Goal: Task Accomplishment & Management: Use online tool/utility

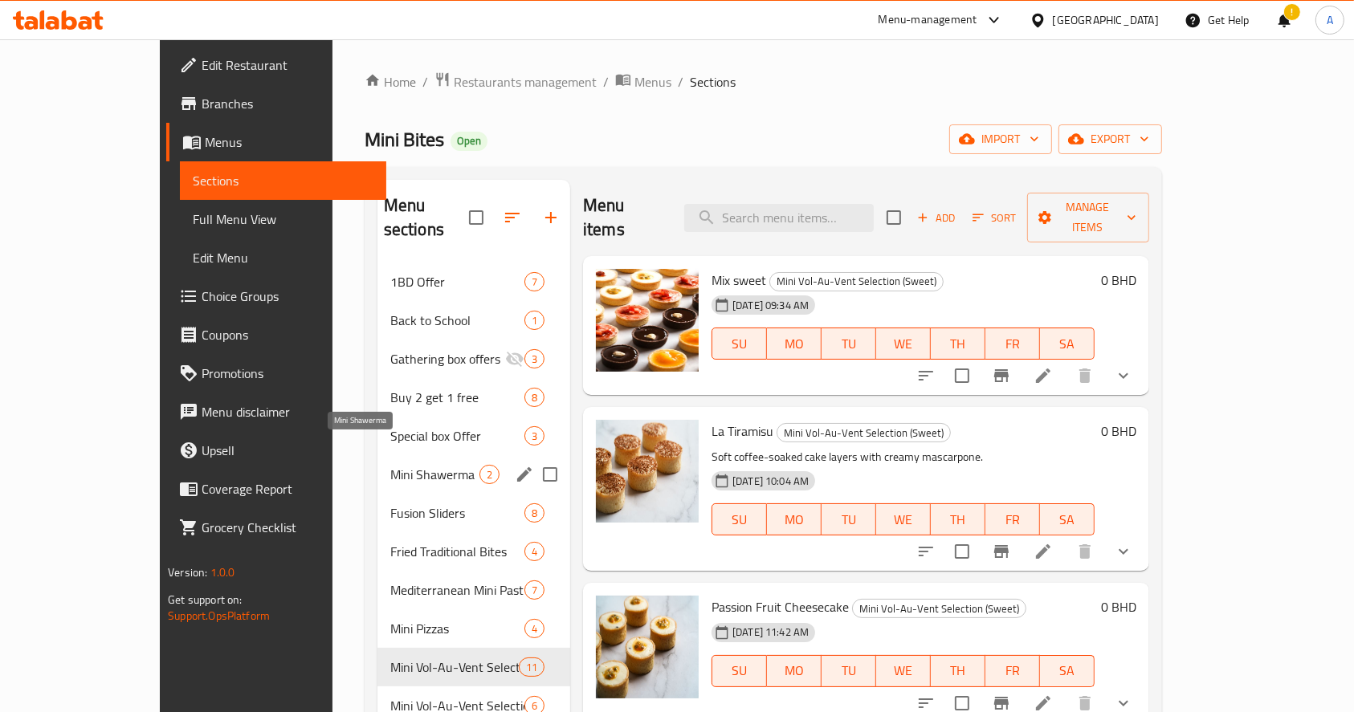
click at [390, 465] on span "Mini Shawerma" at bounding box center [434, 474] width 89 height 19
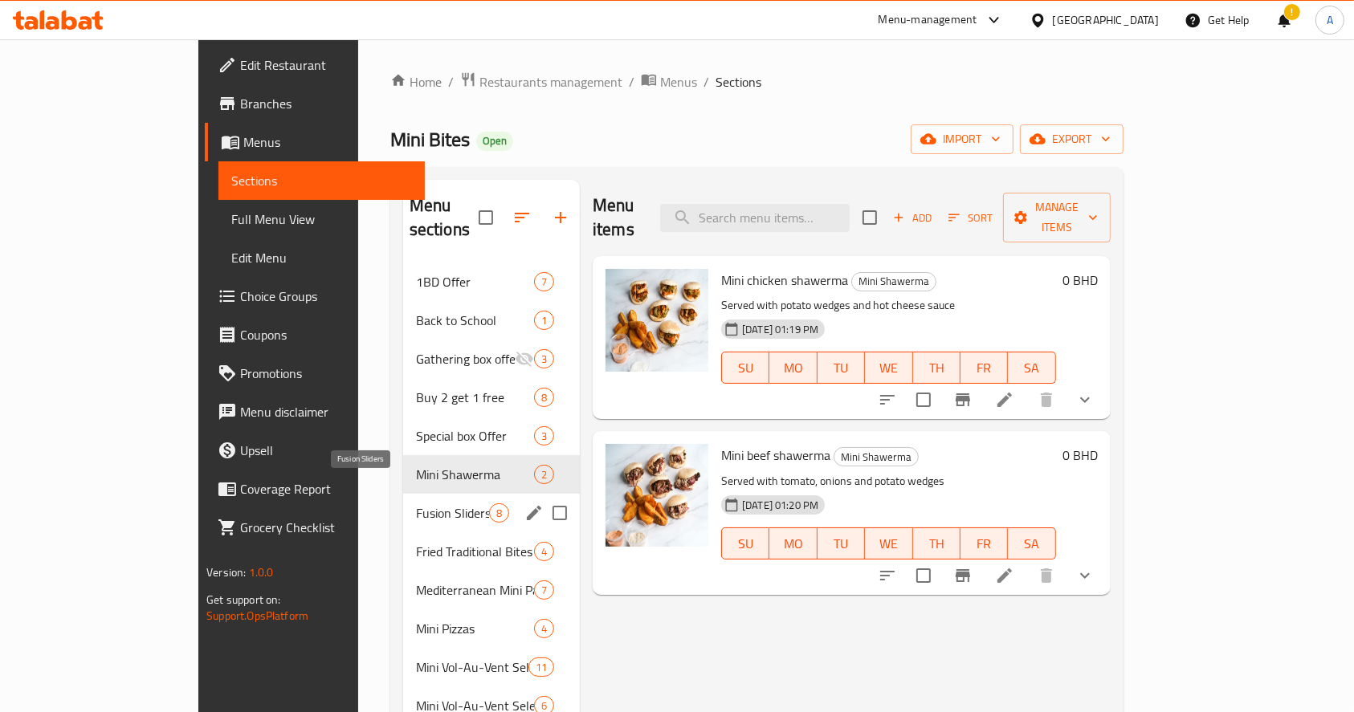
click at [416, 503] on span "Fusion Sliders" at bounding box center [452, 512] width 73 height 19
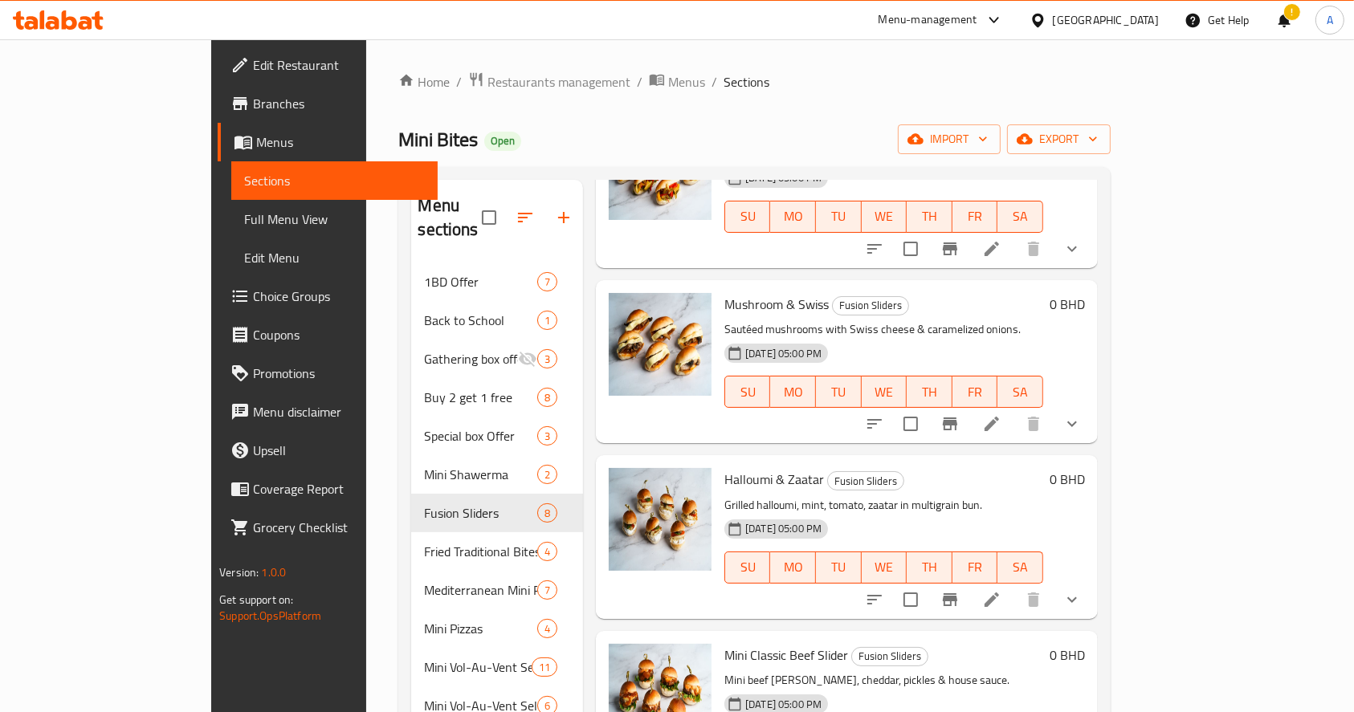
scroll to position [723, 0]
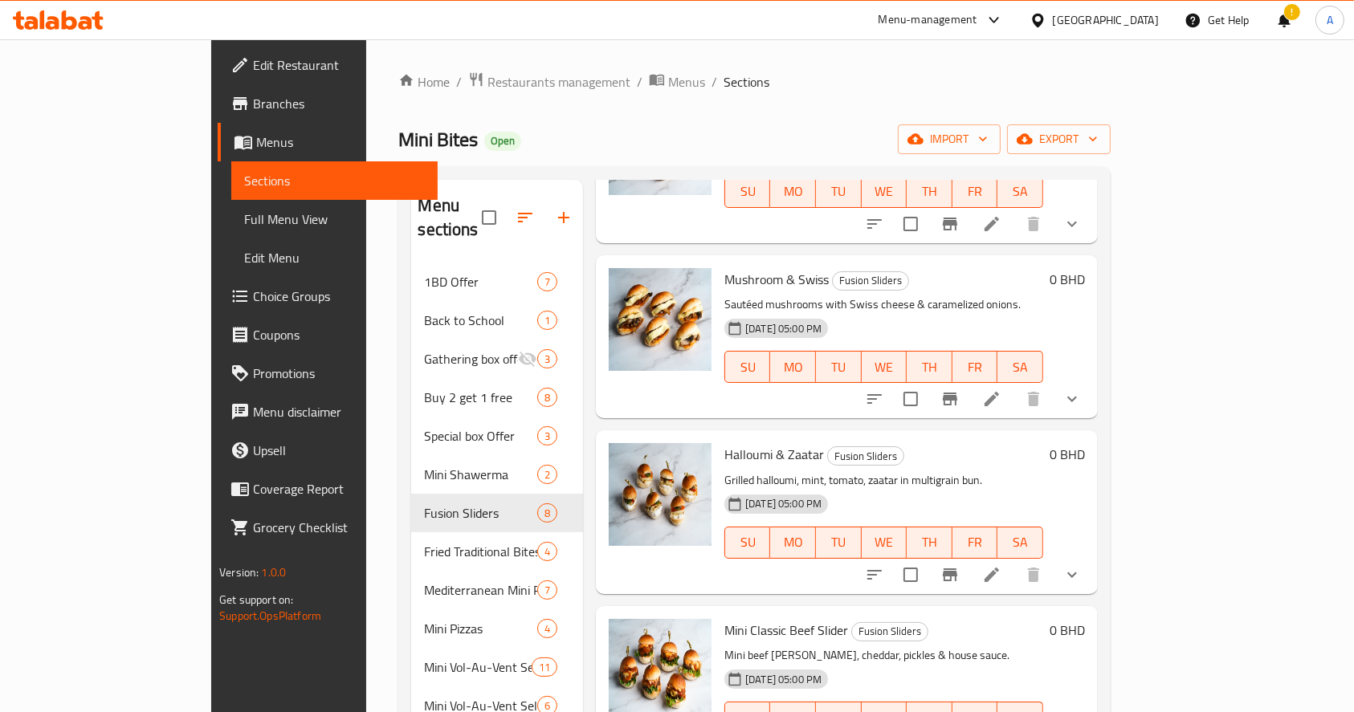
click at [514, 134] on div "Mini Bites Open import export" at bounding box center [753, 139] width 711 height 30
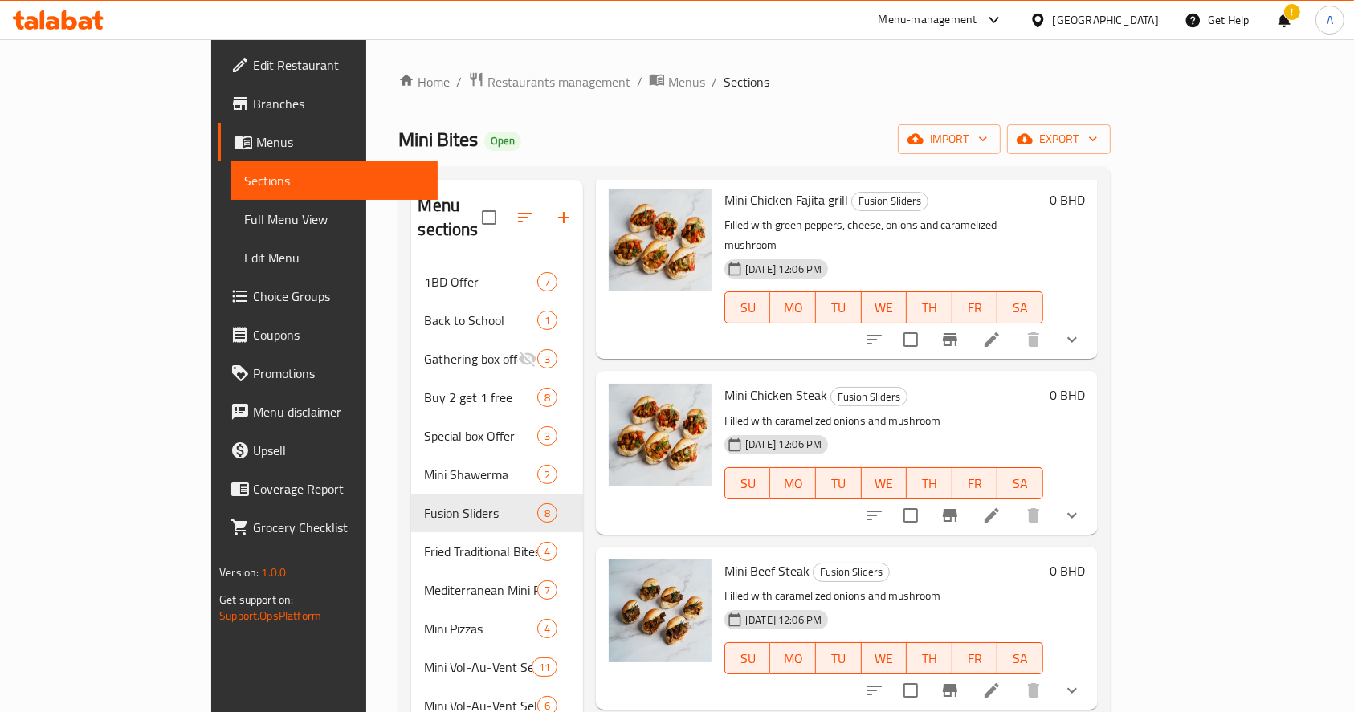
scroll to position [0, 0]
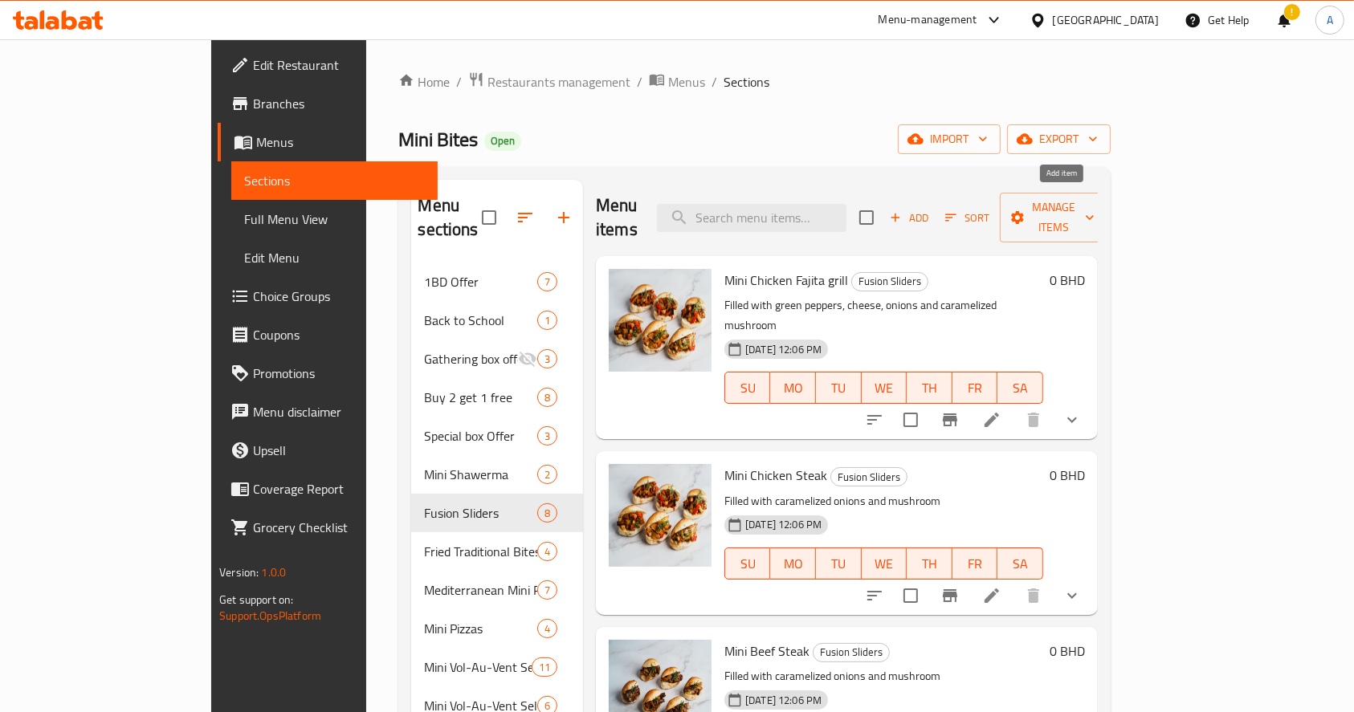
click at [931, 209] on span "Add" at bounding box center [908, 218] width 43 height 18
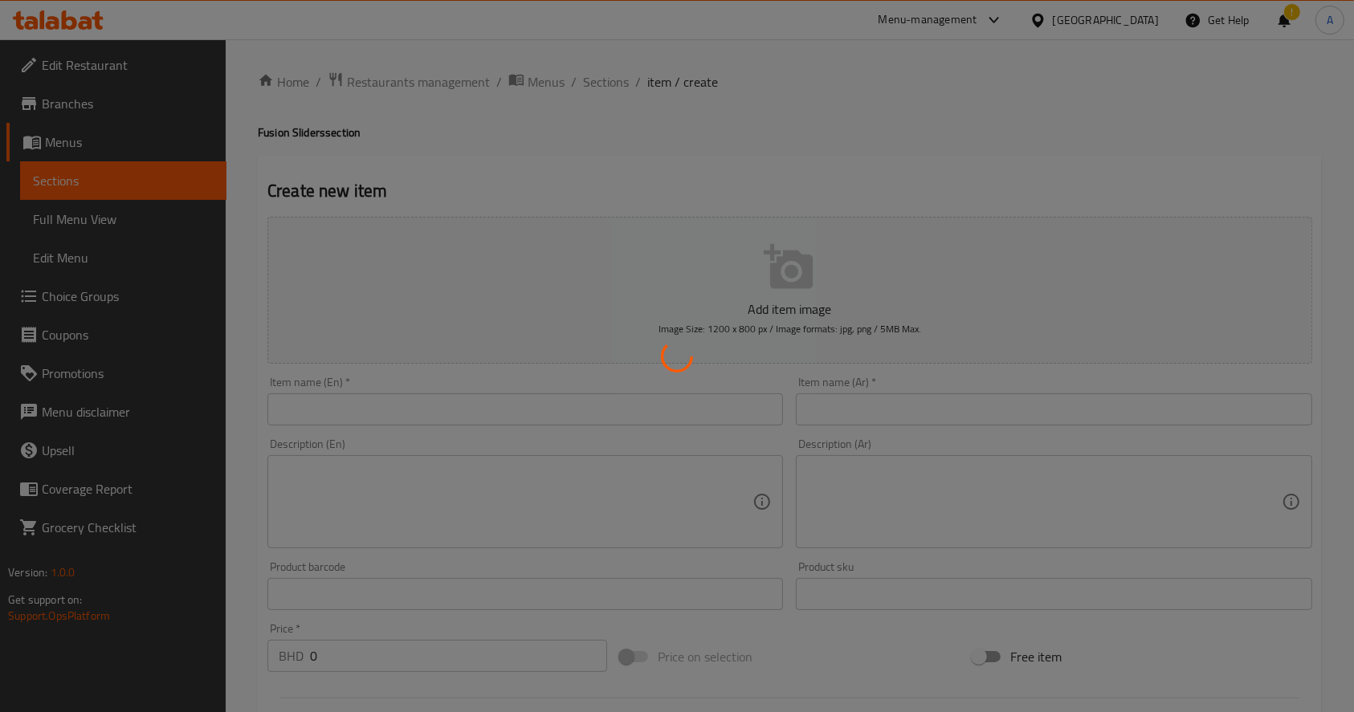
click at [501, 389] on div at bounding box center [677, 356] width 1354 height 712
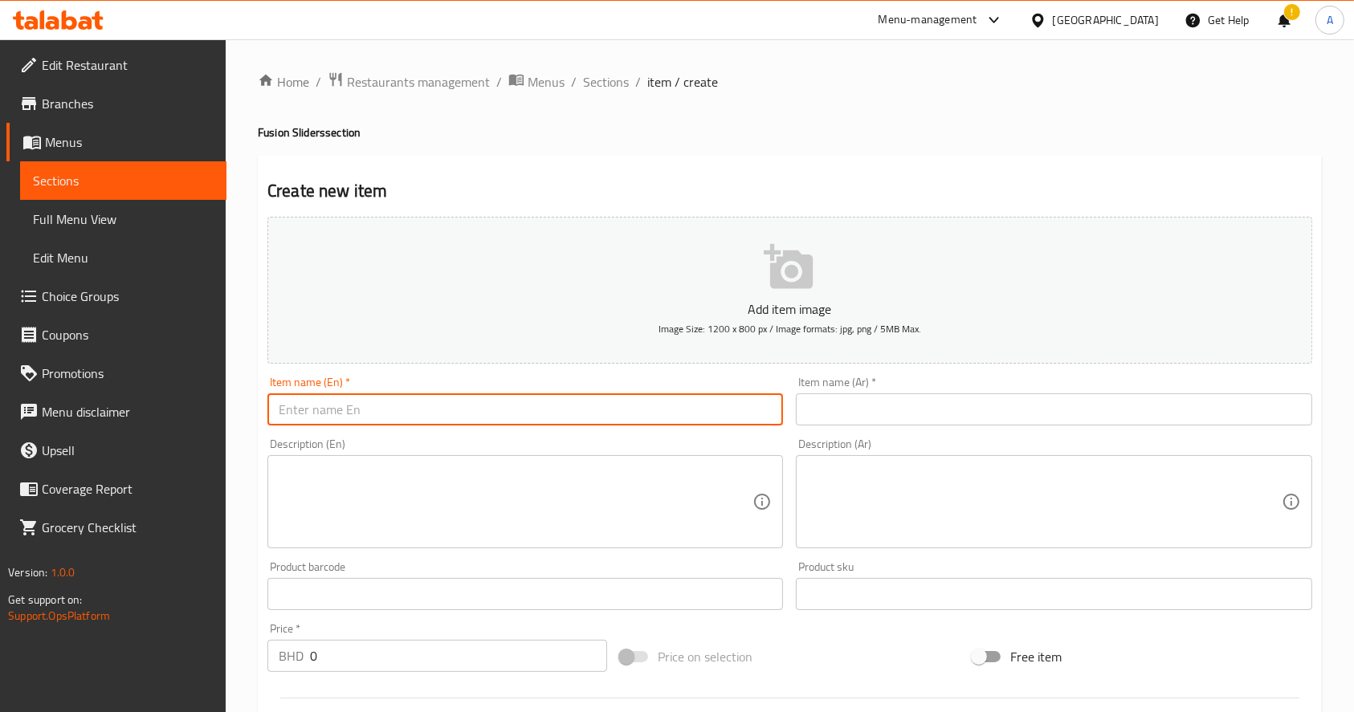
click at [512, 414] on input "text" at bounding box center [524, 409] width 515 height 32
paste input "Truffle burger"
type input "Truffle burger"
click at [831, 419] on input "text" at bounding box center [1053, 409] width 515 height 32
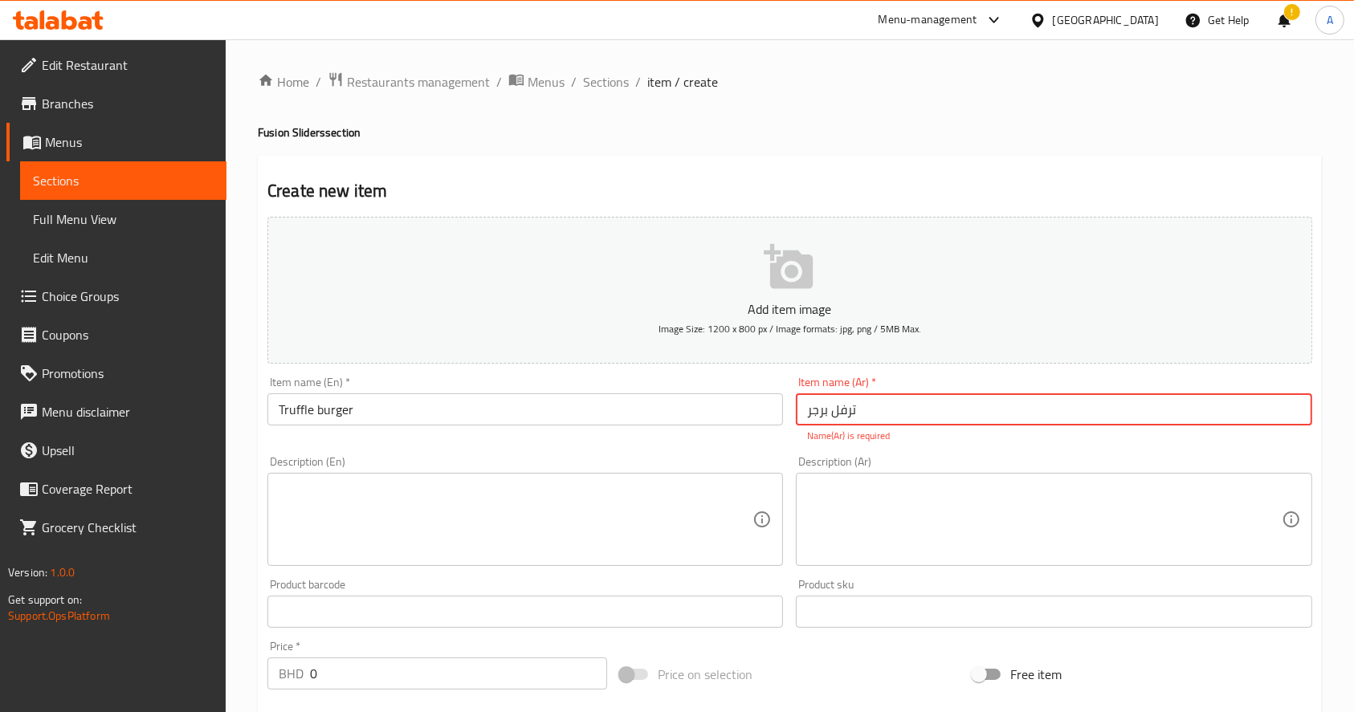
type input "ترفل برجر"
click at [734, 409] on input "Truffle burger" at bounding box center [524, 409] width 515 height 32
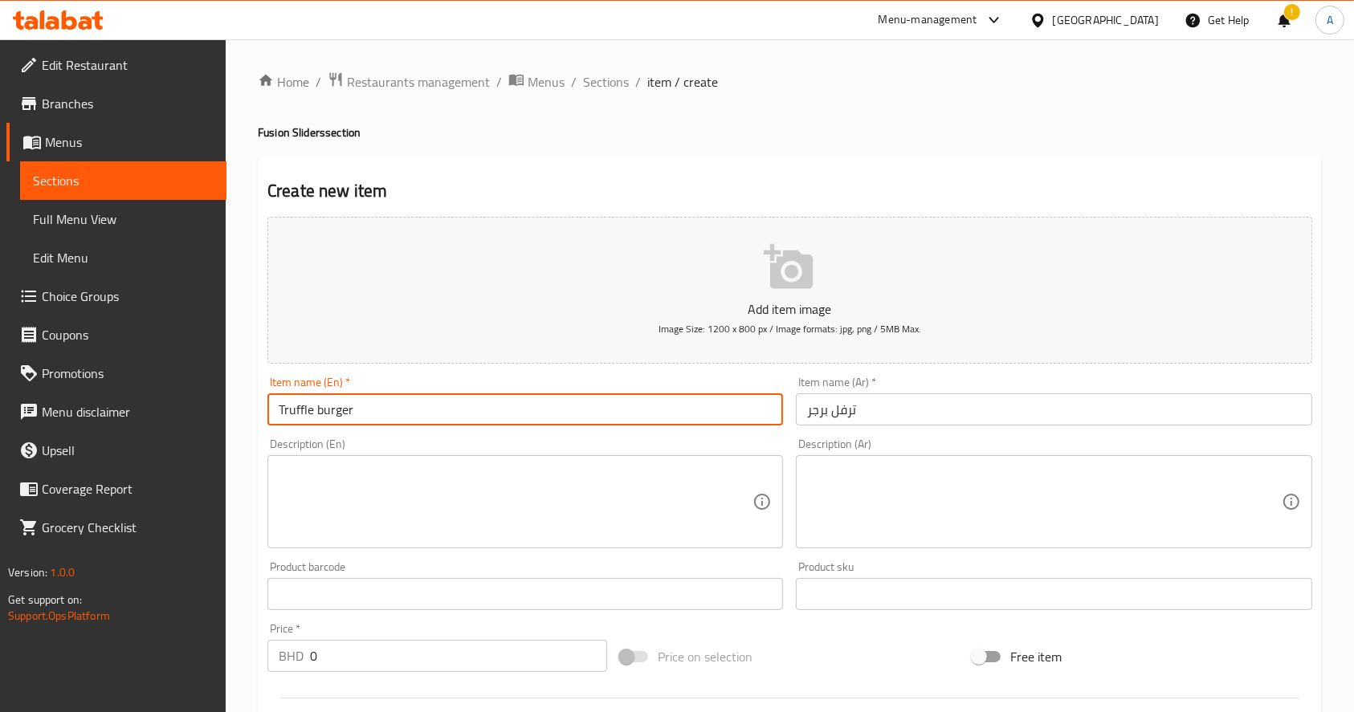
drag, startPoint x: 394, startPoint y: 413, endPoint x: 140, endPoint y: 414, distance: 254.5
click at [140, 414] on div "Edit Restaurant Branches Menus Sections Full Menu View Edit Menu Choice Groups …" at bounding box center [677, 586] width 1354 height 1095
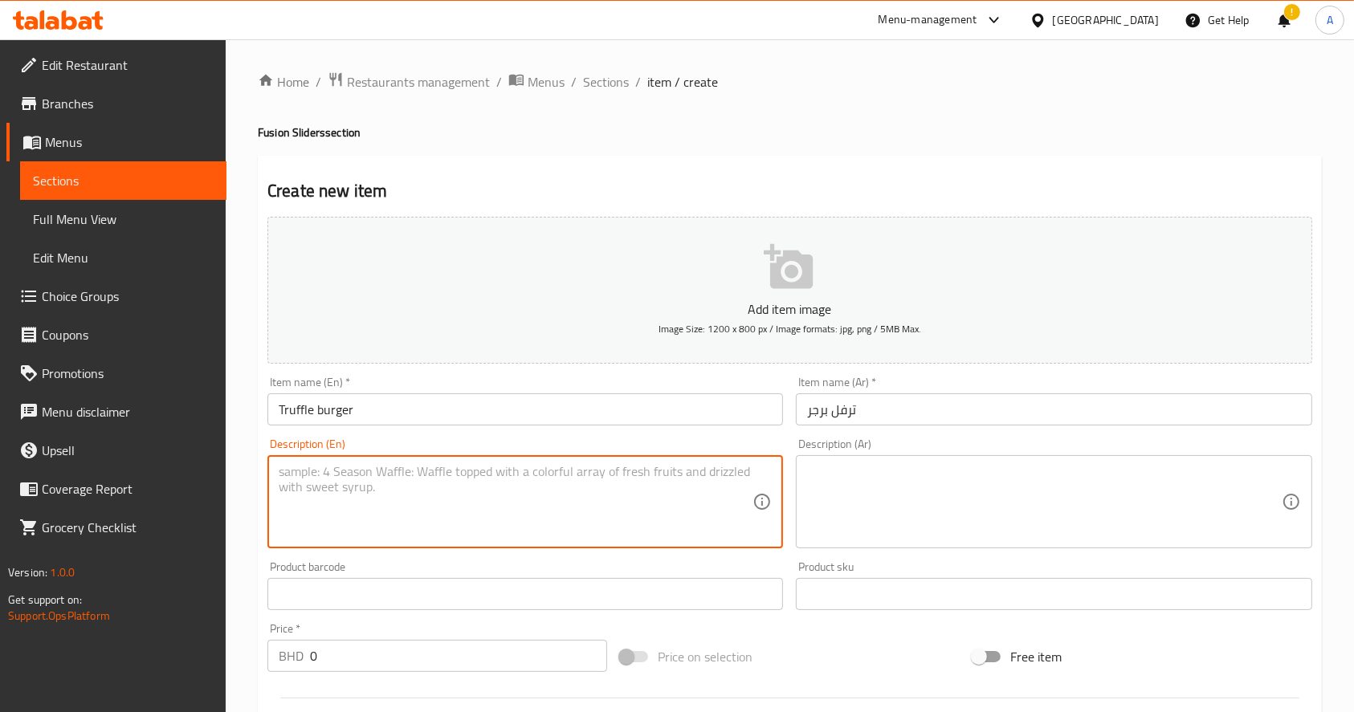
click at [424, 492] on textarea at bounding box center [516, 502] width 474 height 76
paste textarea "Juicy beef [PERSON_NAME] topped with creamy truffle sauce and melted cheese for…"
type textarea "Juicy beef [PERSON_NAME] topped with creamy truffle sauce and melted cheese for…"
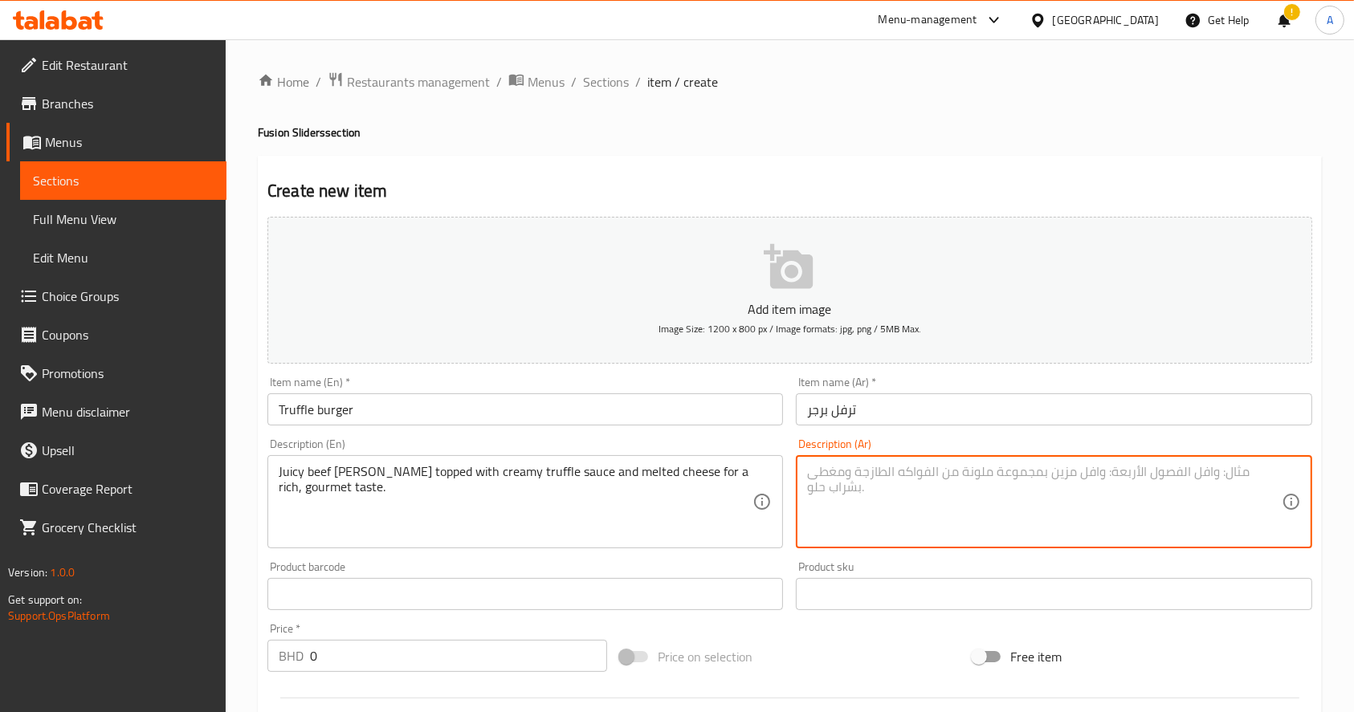
click at [950, 482] on textarea at bounding box center [1044, 502] width 474 height 76
paste textarea "فطيرة لحم بقري شهية مغطاة بصلصة الكمأة [DEMOGRAPHIC_DATA] والجبن المذاب للحصول …"
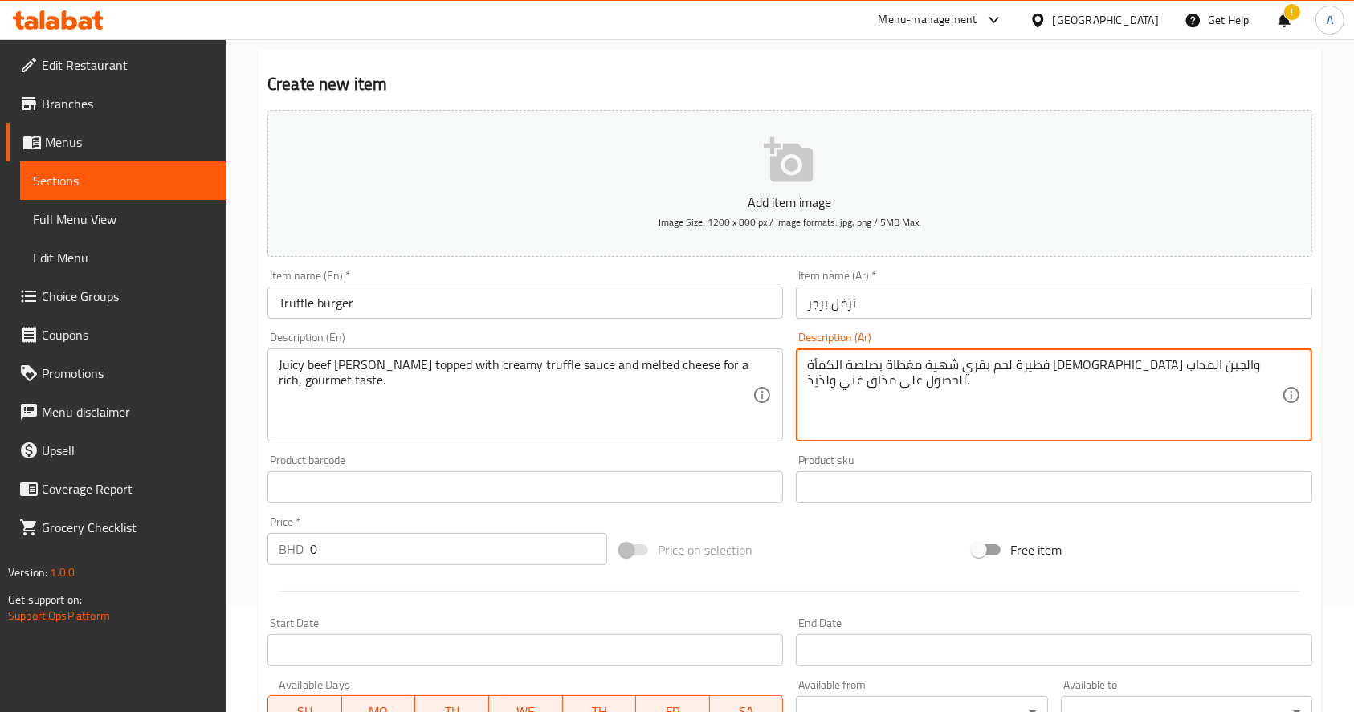
type textarea "فطيرة لحم بقري شهية مغطاة بصلصة الكمأة [DEMOGRAPHIC_DATA] والجبن المذاب للحصول …"
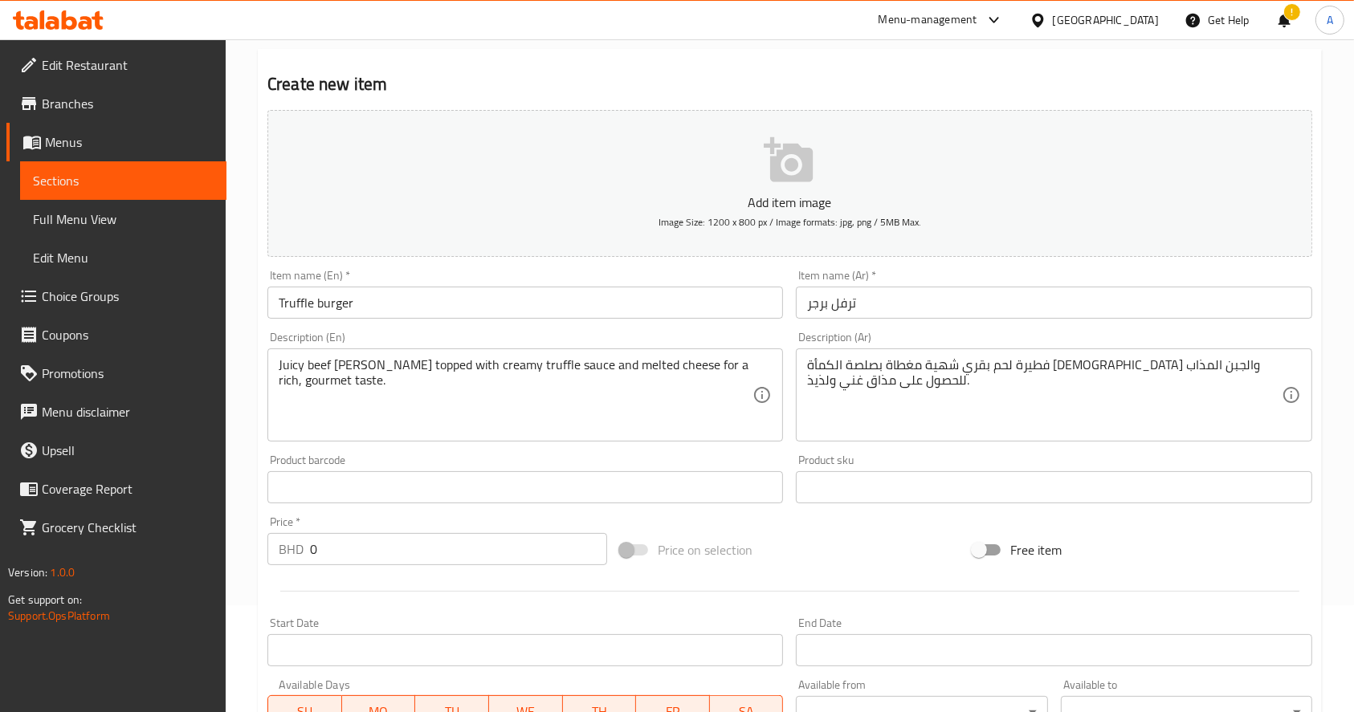
click at [440, 593] on div at bounding box center [789, 591] width 1057 height 39
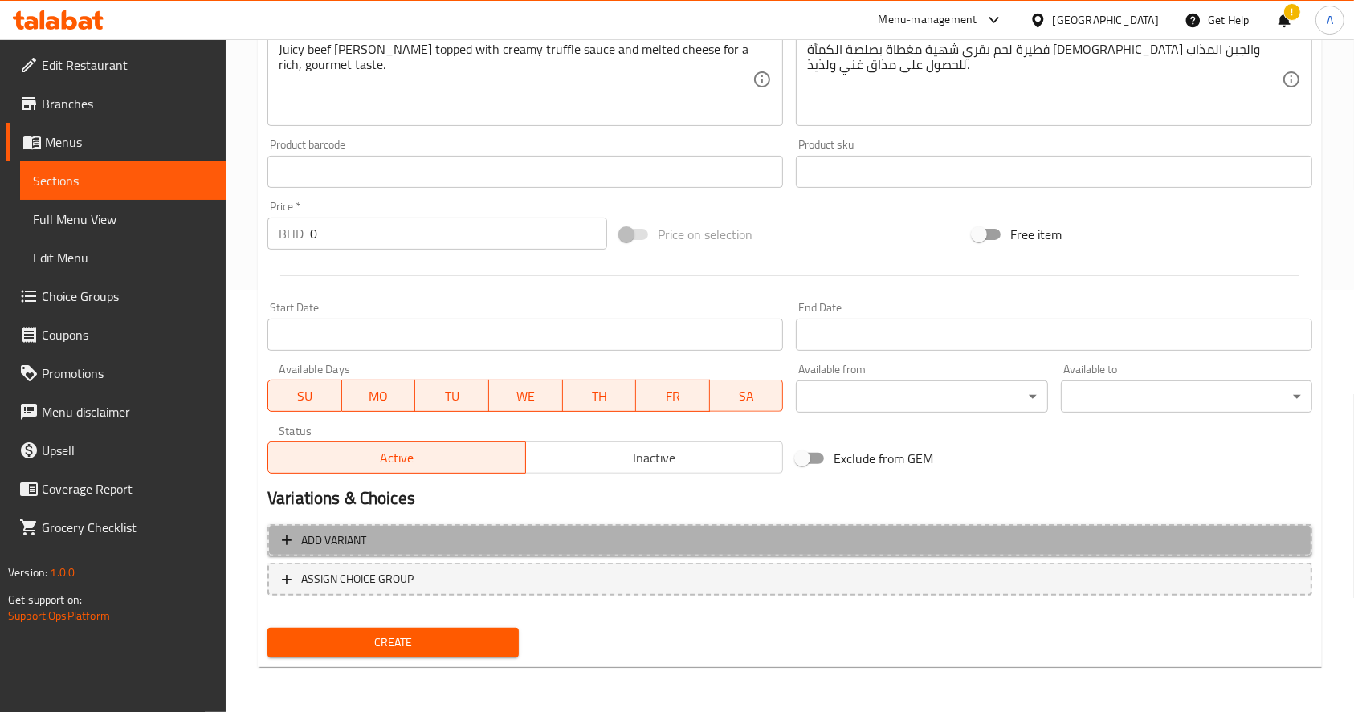
click at [514, 549] on span "Add variant" at bounding box center [790, 541] width 1016 height 20
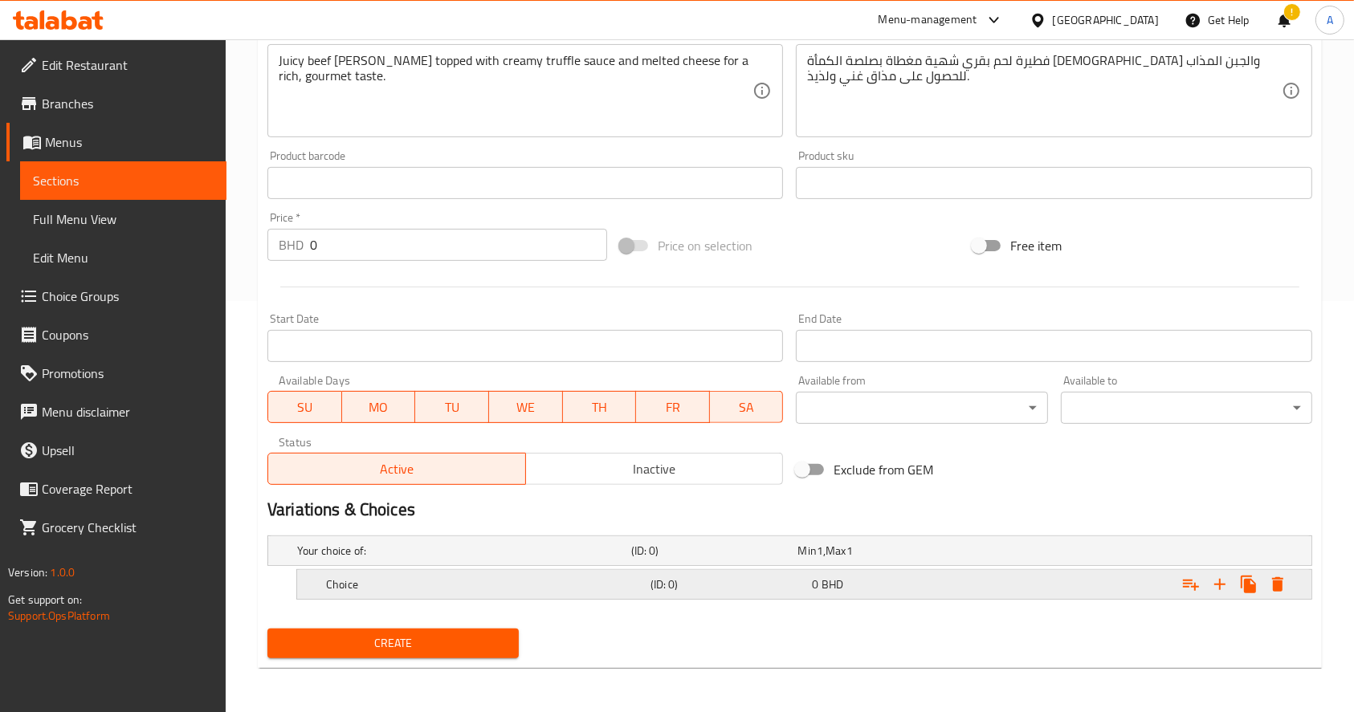
click at [788, 578] on h5 "(ID: 0)" at bounding box center [728, 584] width 156 height 16
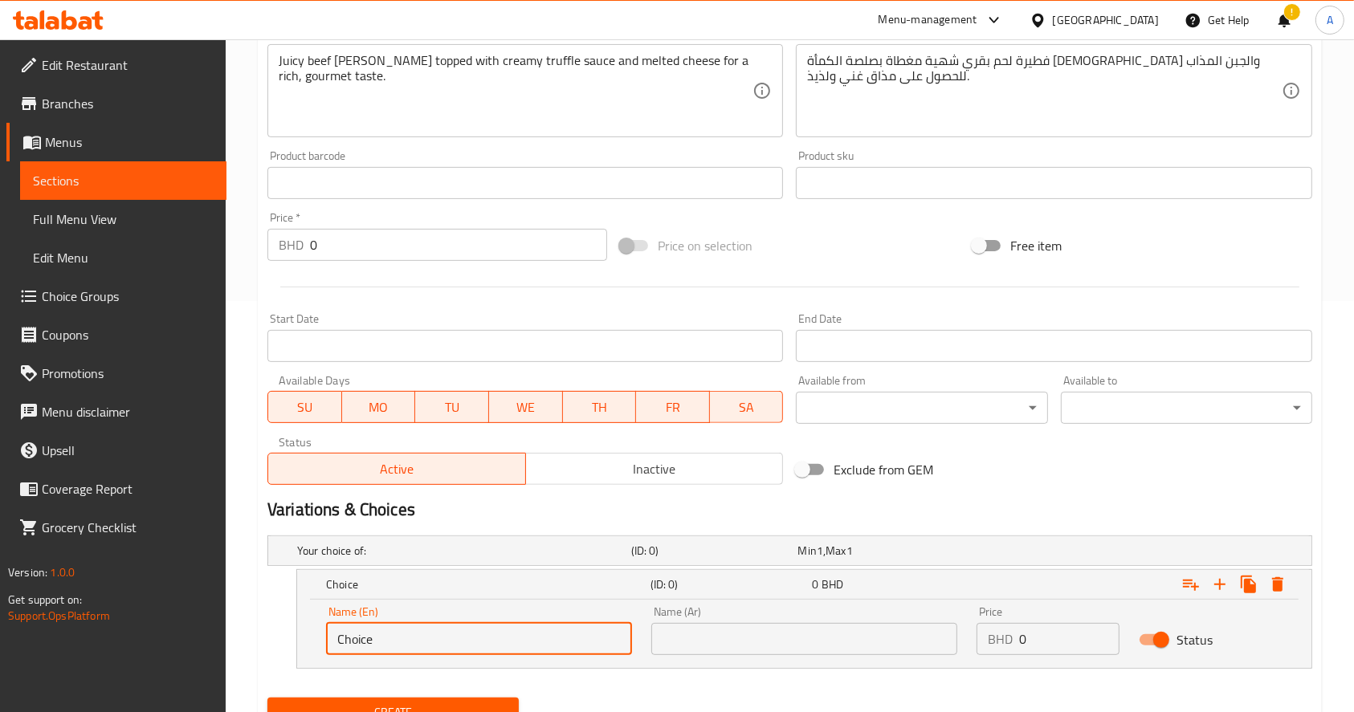
drag, startPoint x: 393, startPoint y: 609, endPoint x: 208, endPoint y: 565, distance: 189.9
click at [235, 568] on div "Home / Restaurants management / Menus / Sections / item / create Fusion Sliders…" at bounding box center [790, 205] width 1128 height 1154
type input "6"
click at [476, 654] on div "Name (En) 6 Name (En)" at bounding box center [478, 631] width 325 height 68
click at [473, 620] on div "Name (En) 6 Name (En)" at bounding box center [479, 630] width 306 height 49
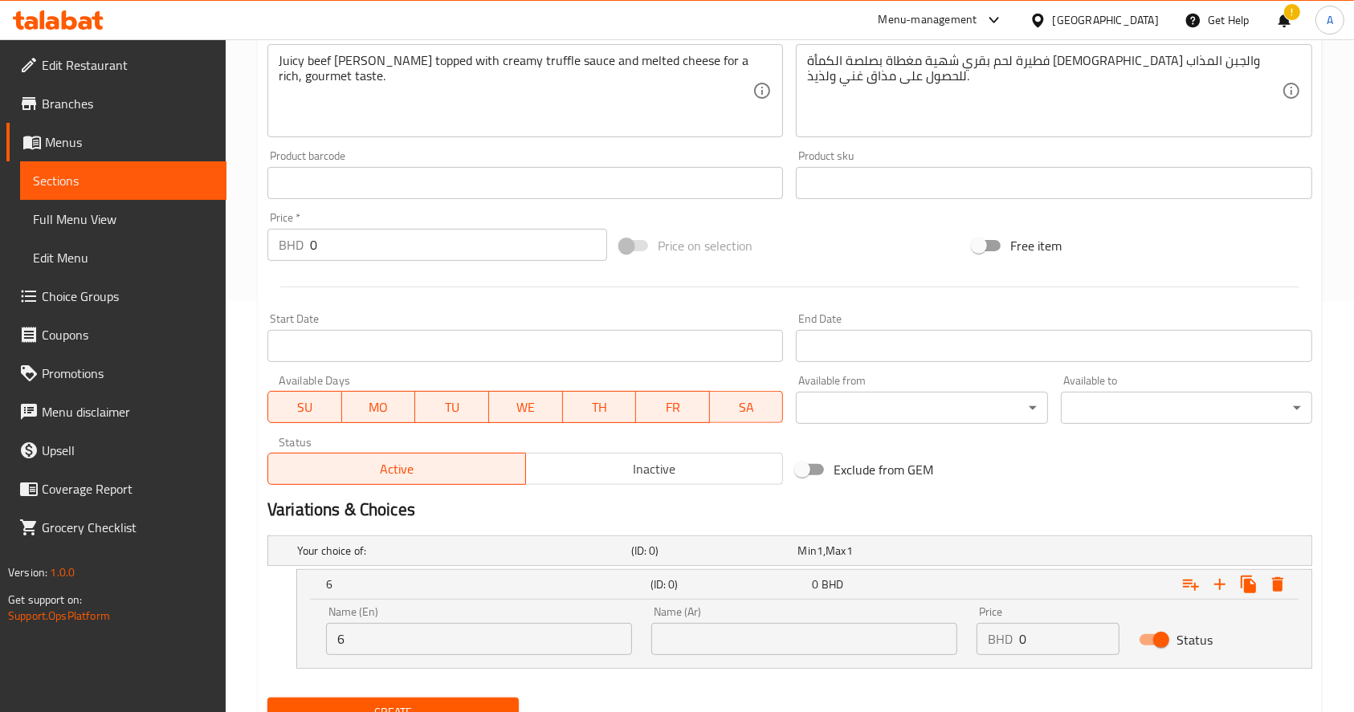
click at [539, 633] on input "6" at bounding box center [479, 639] width 306 height 32
type input "6 pcs"
click at [875, 651] on input "text" at bounding box center [804, 639] width 306 height 32
type input "6 قطع"
click at [1040, 646] on input "0" at bounding box center [1069, 639] width 100 height 32
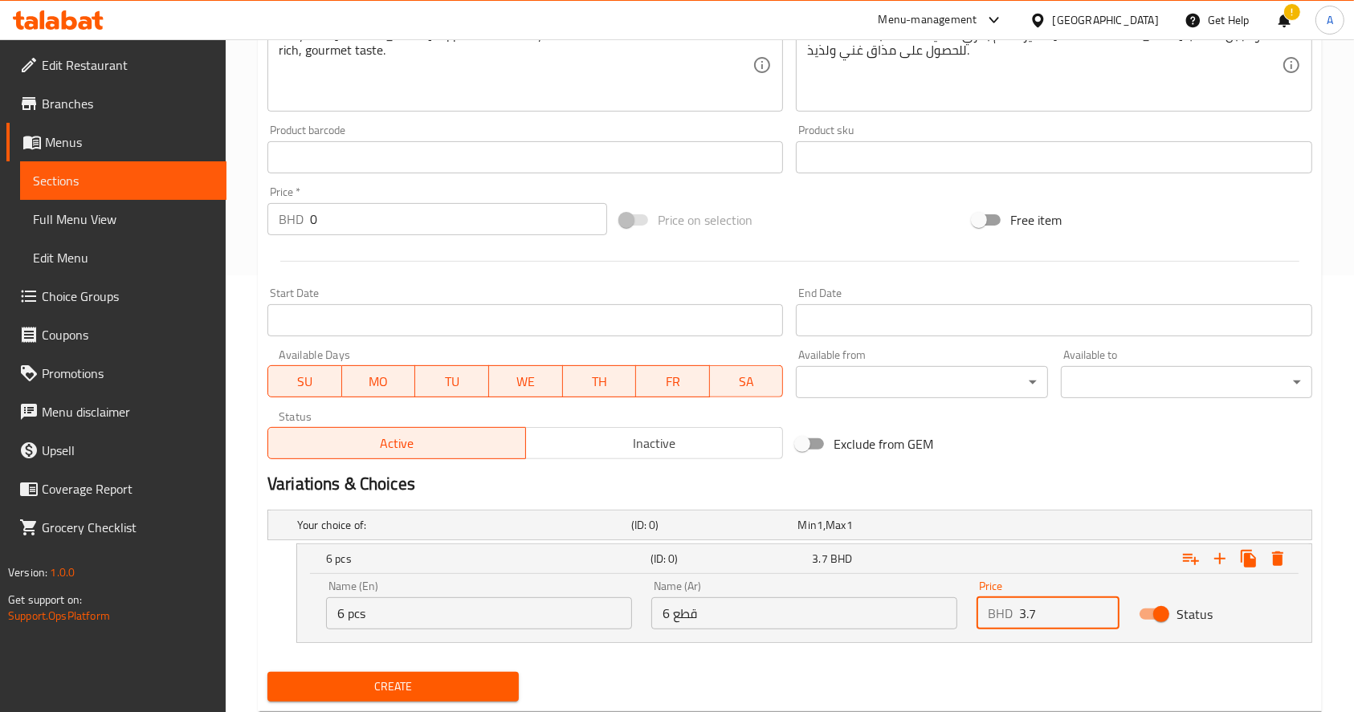
scroll to position [481, 0]
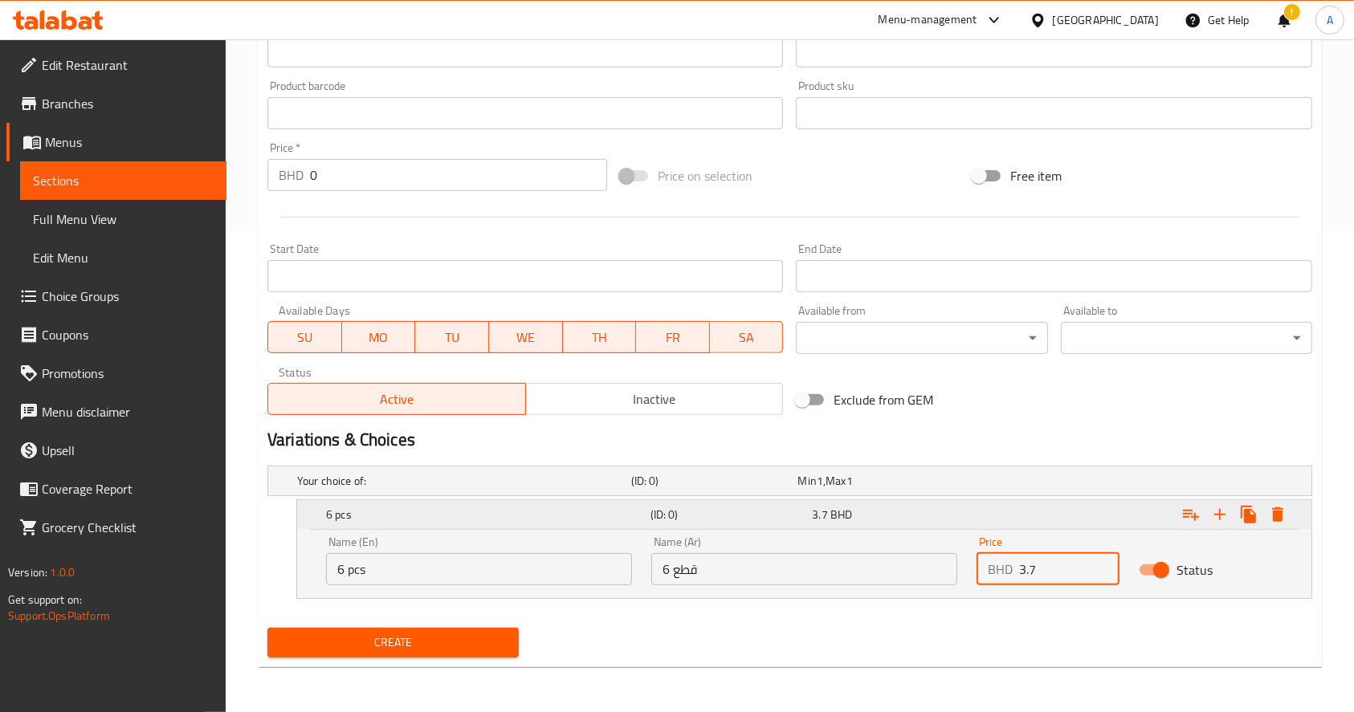
type input "3.7"
click at [1227, 510] on icon "Expand" at bounding box center [1219, 514] width 19 height 19
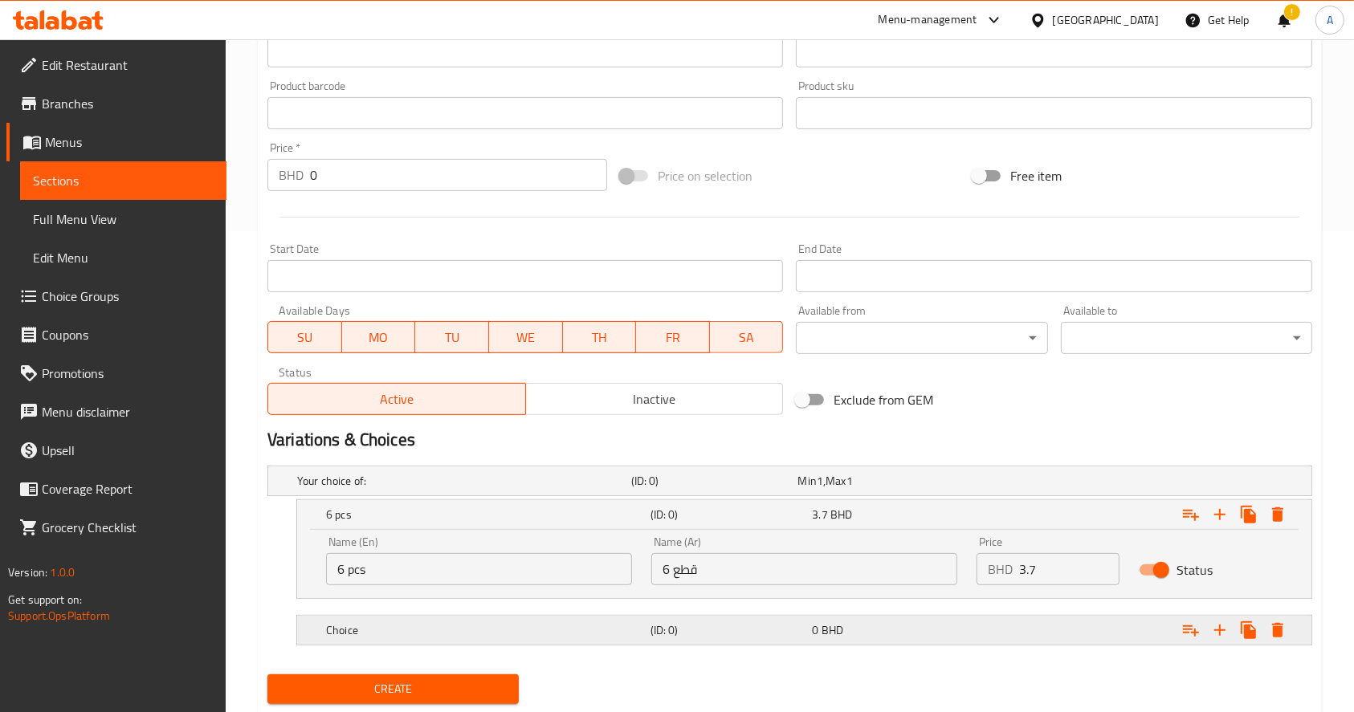
click at [493, 633] on h5 "Choice" at bounding box center [485, 630] width 318 height 16
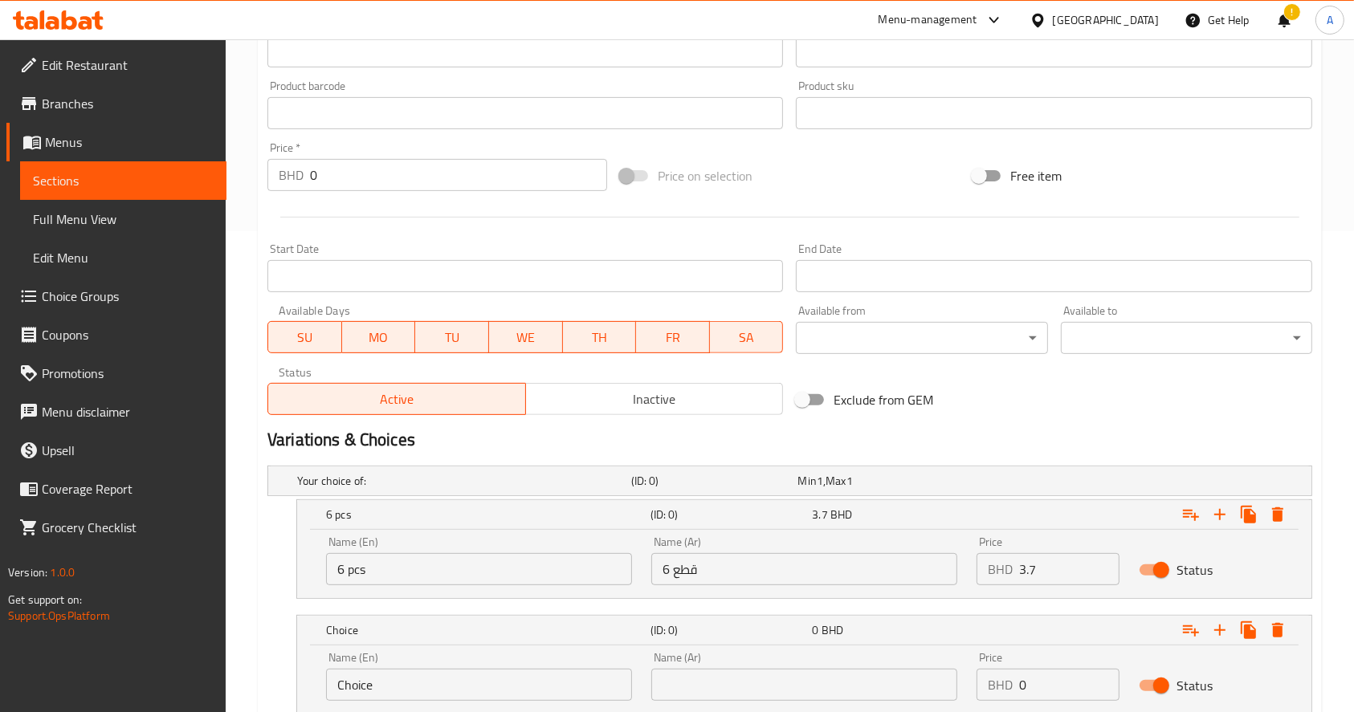
click at [472, 680] on input "Choice" at bounding box center [479, 685] width 306 height 32
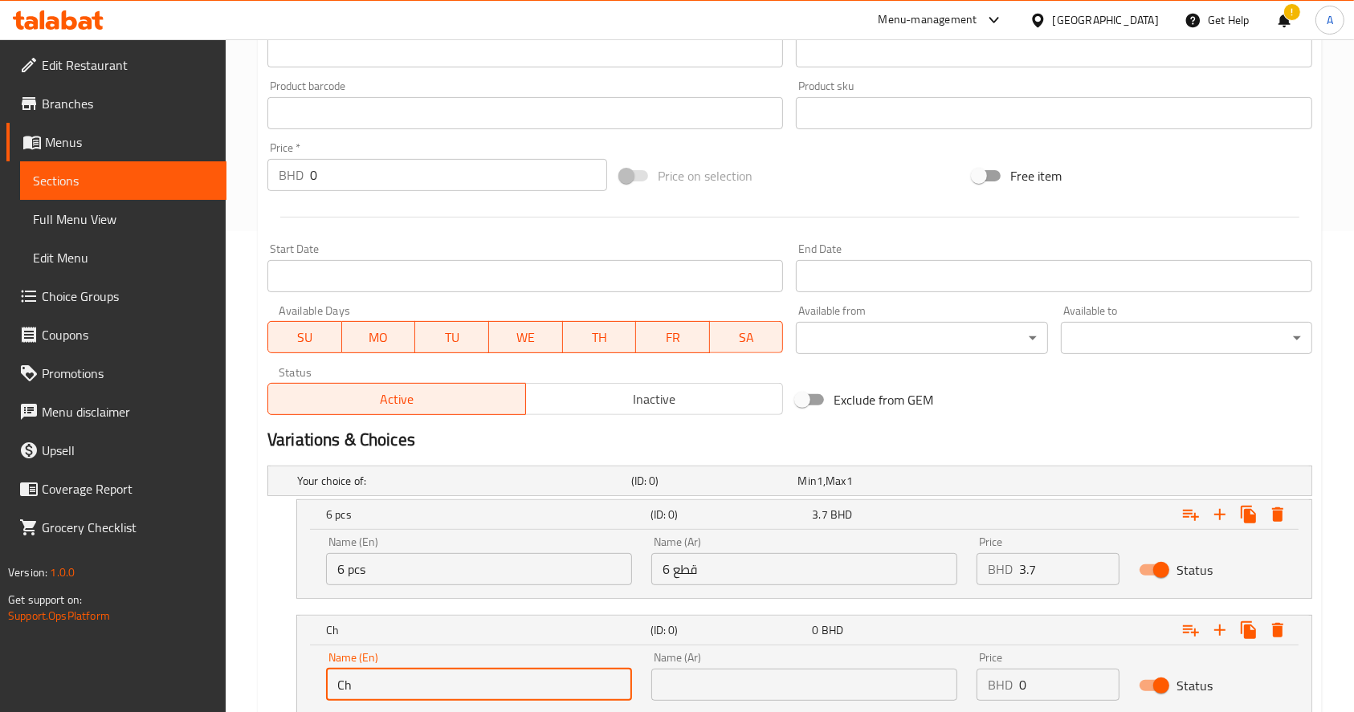
type input "C"
type input "12 pcs"
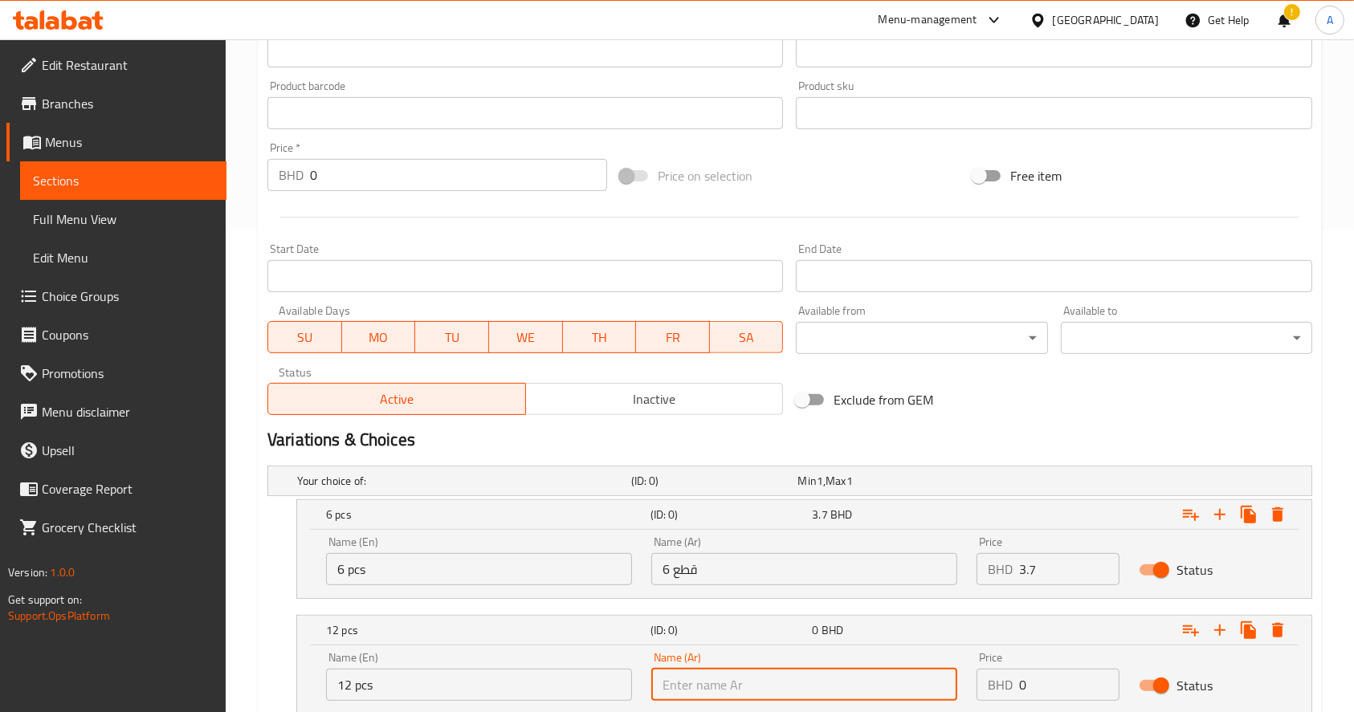
click at [816, 669] on input "text" at bounding box center [804, 685] width 306 height 32
type input "12 قطعة"
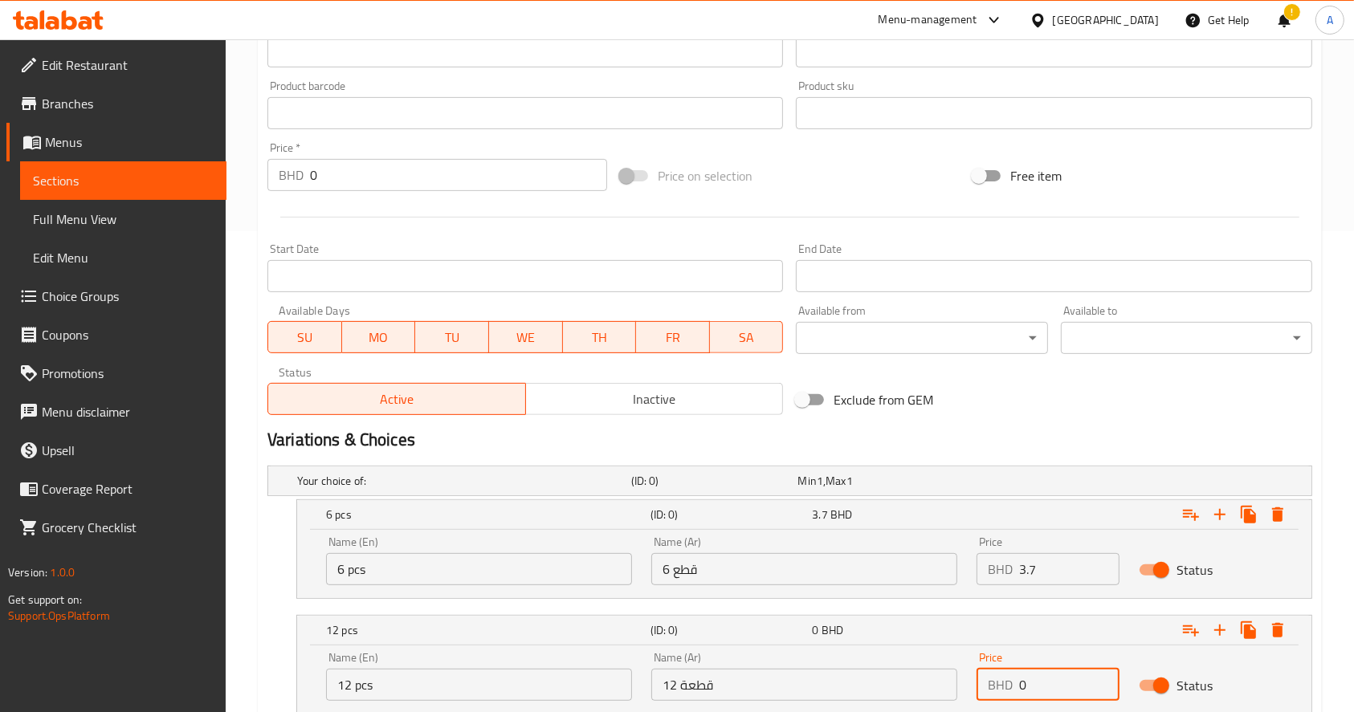
click at [1065, 686] on input "0" at bounding box center [1069, 685] width 100 height 32
type input "9"
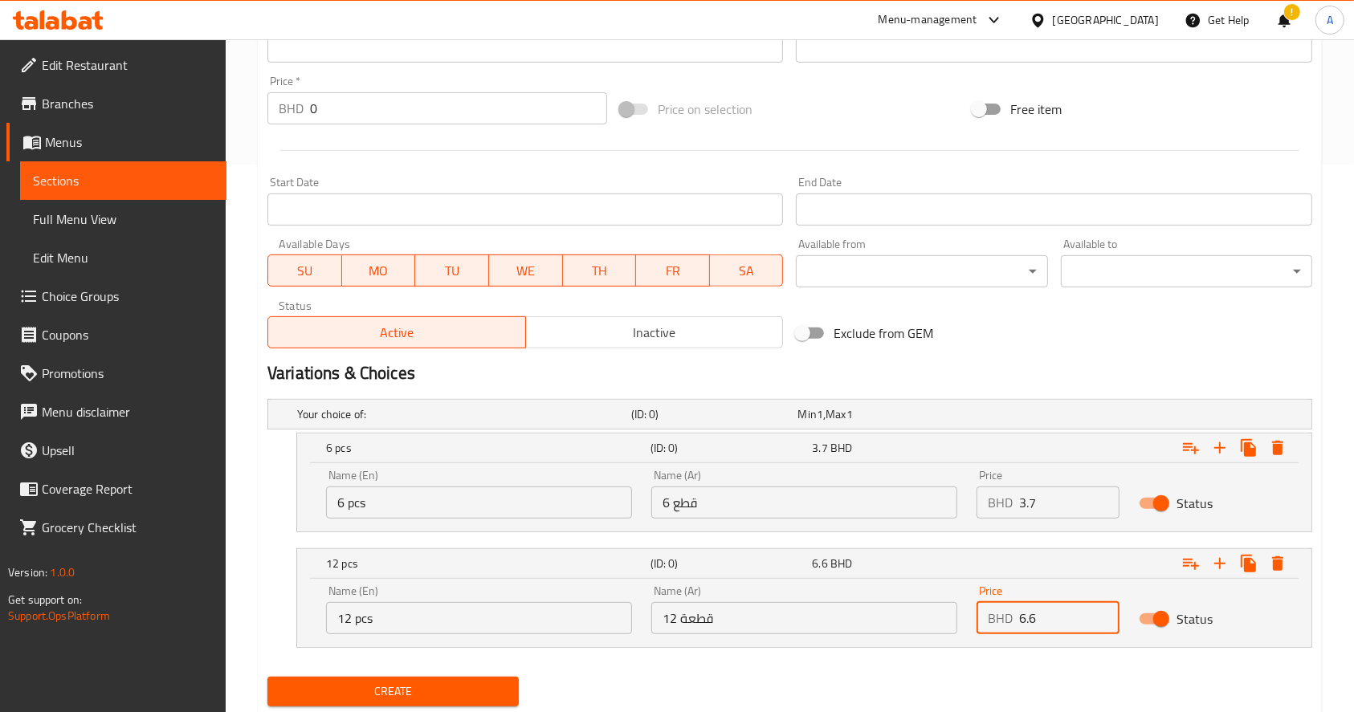
scroll to position [596, 0]
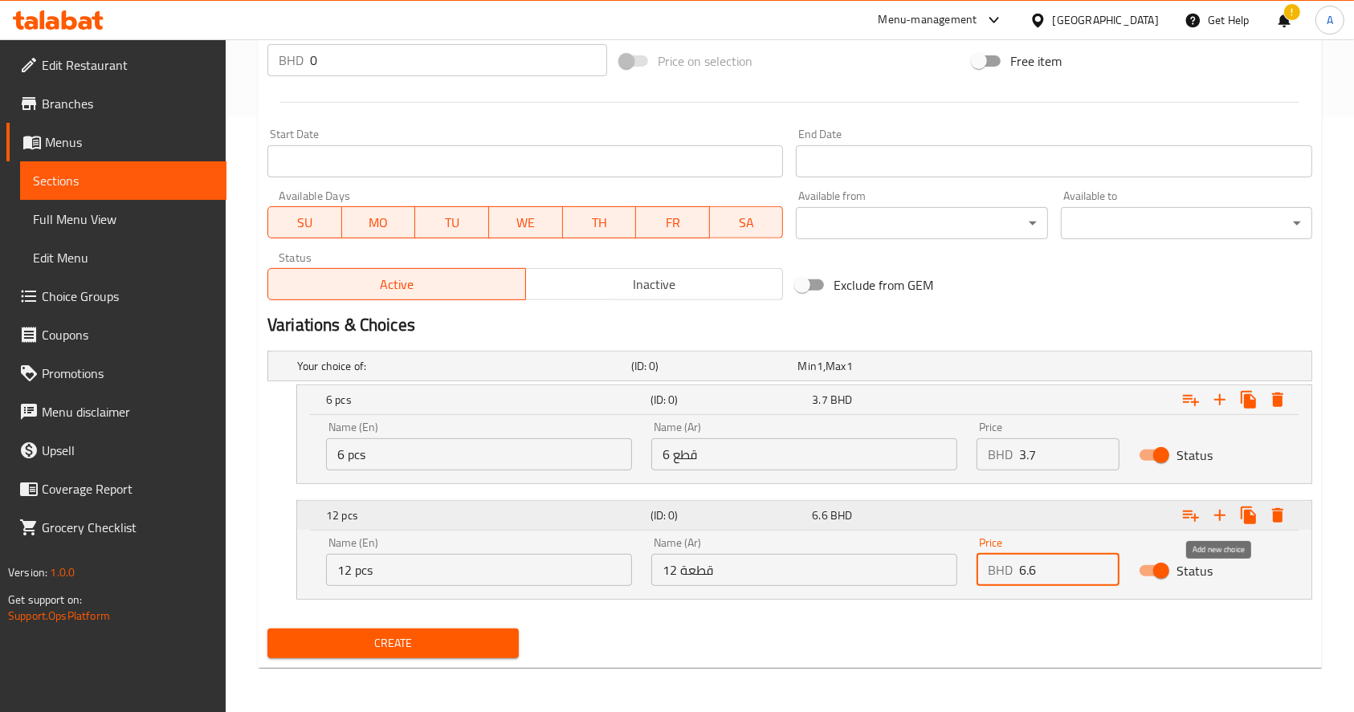
type input "6.6"
click at [1220, 514] on icon "Expand" at bounding box center [1219, 515] width 11 height 11
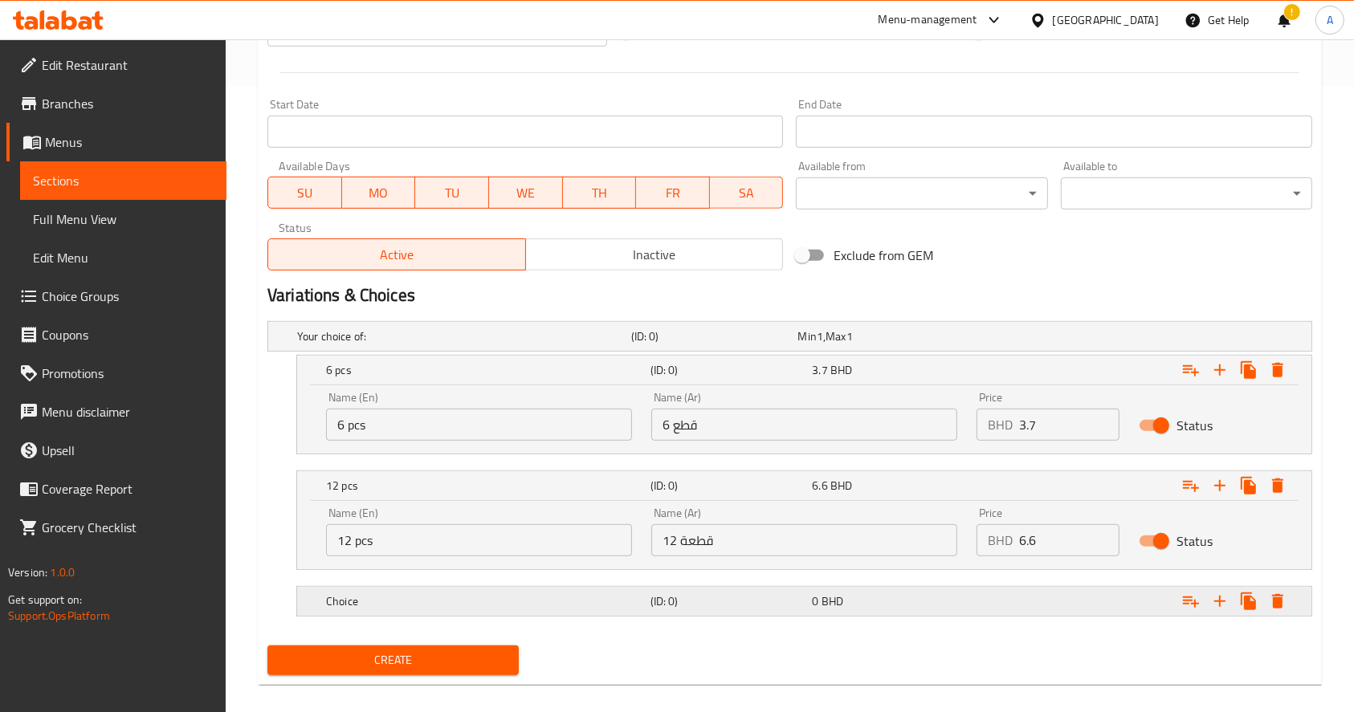
scroll to position [642, 0]
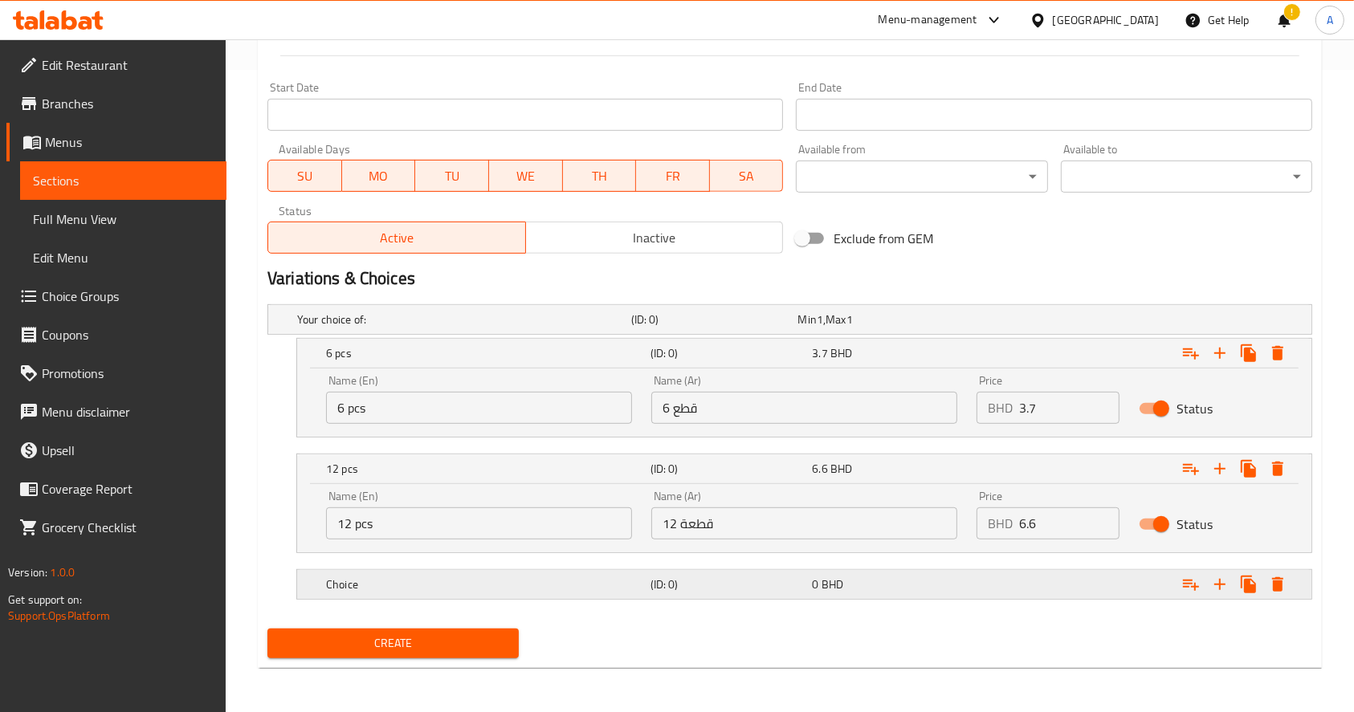
click at [972, 584] on div "Expand" at bounding box center [1133, 584] width 324 height 35
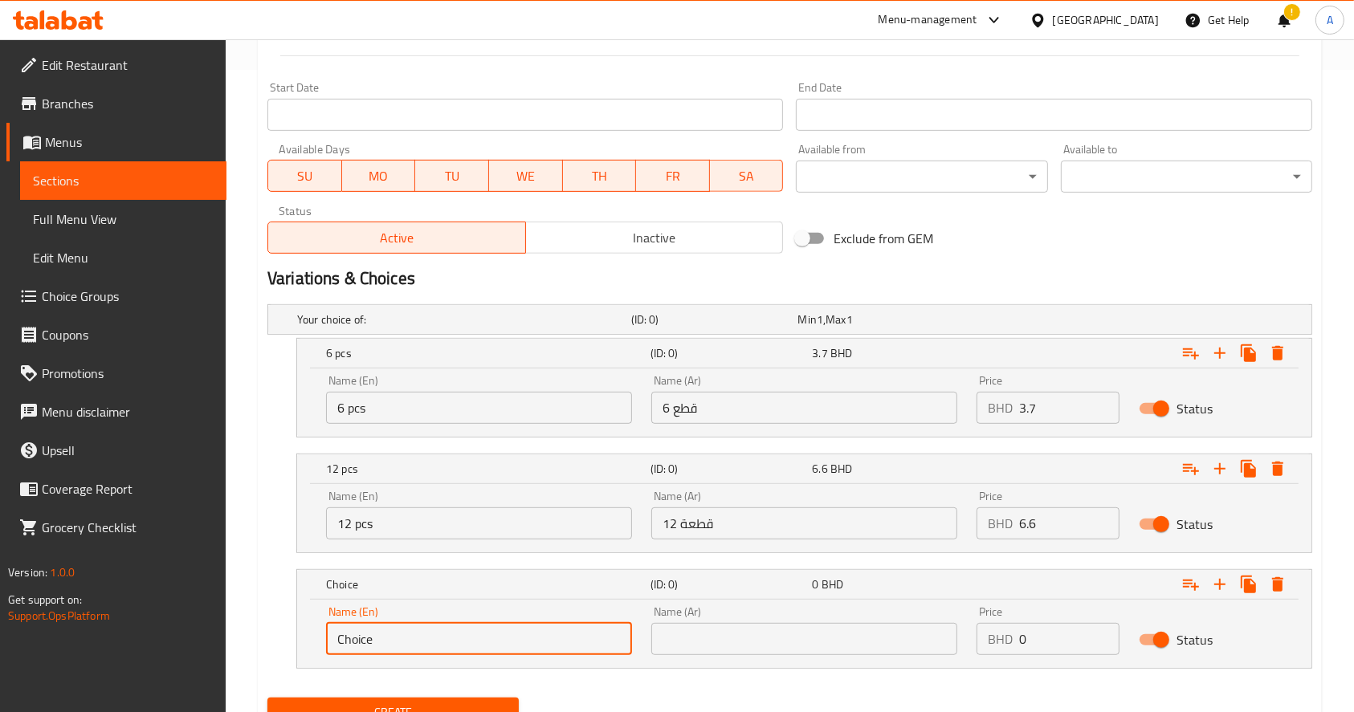
drag, startPoint x: 436, startPoint y: 644, endPoint x: 183, endPoint y: 648, distance: 252.9
click at [189, 650] on div "Edit Restaurant Branches Menus Sections Full Menu View Edit Menu Choice Groups …" at bounding box center [677, 89] width 1354 height 1385
type input "24 pcs"
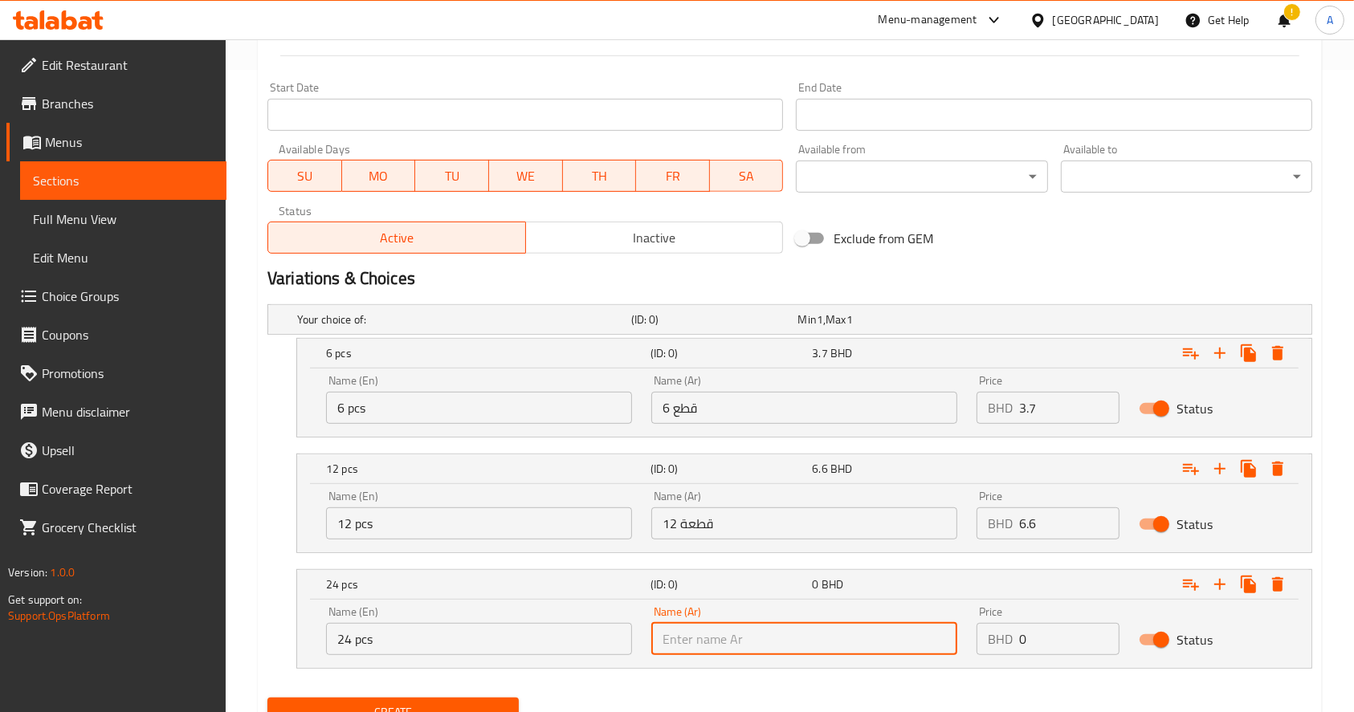
click at [774, 635] on input "text" at bounding box center [804, 639] width 306 height 32
type input "24 قطعة"
click at [805, 658] on div "Name (Ar) 24 قطعة Name (Ar)" at bounding box center [804, 631] width 325 height 68
click at [1076, 650] on input "0" at bounding box center [1069, 639] width 100 height 32
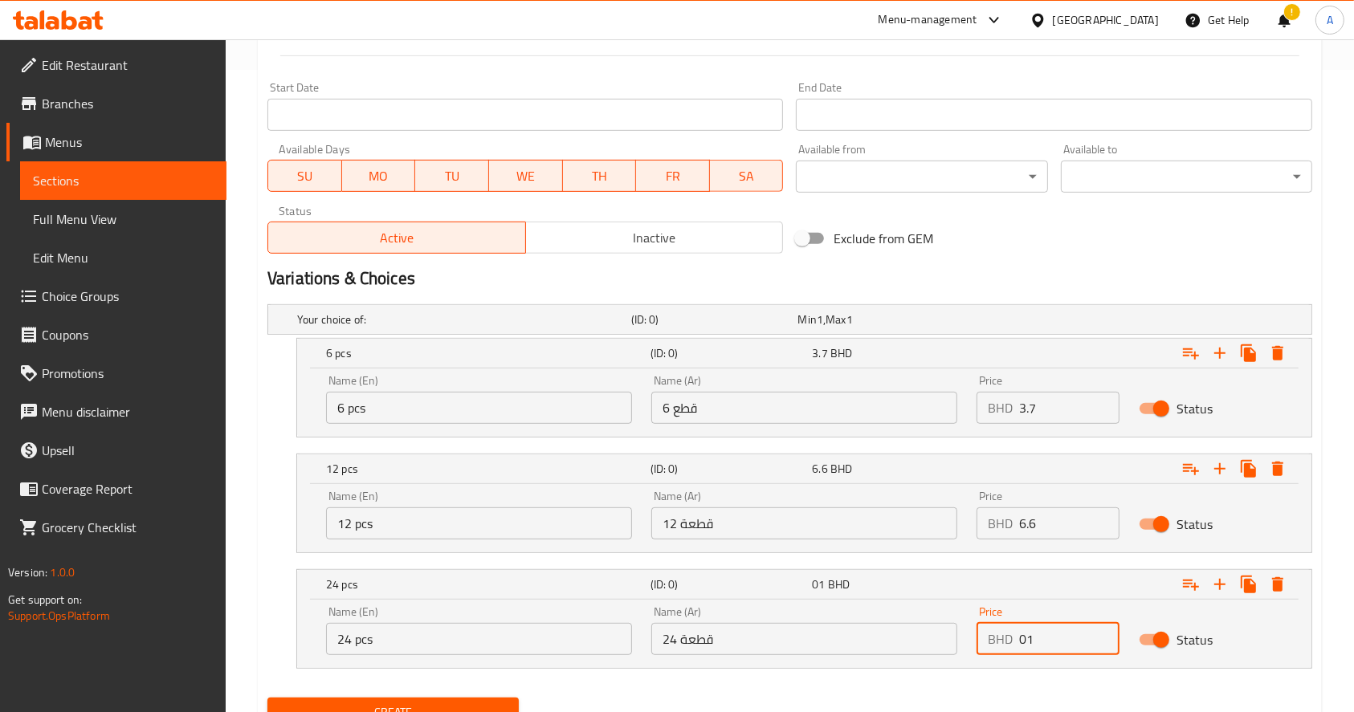
type input "0"
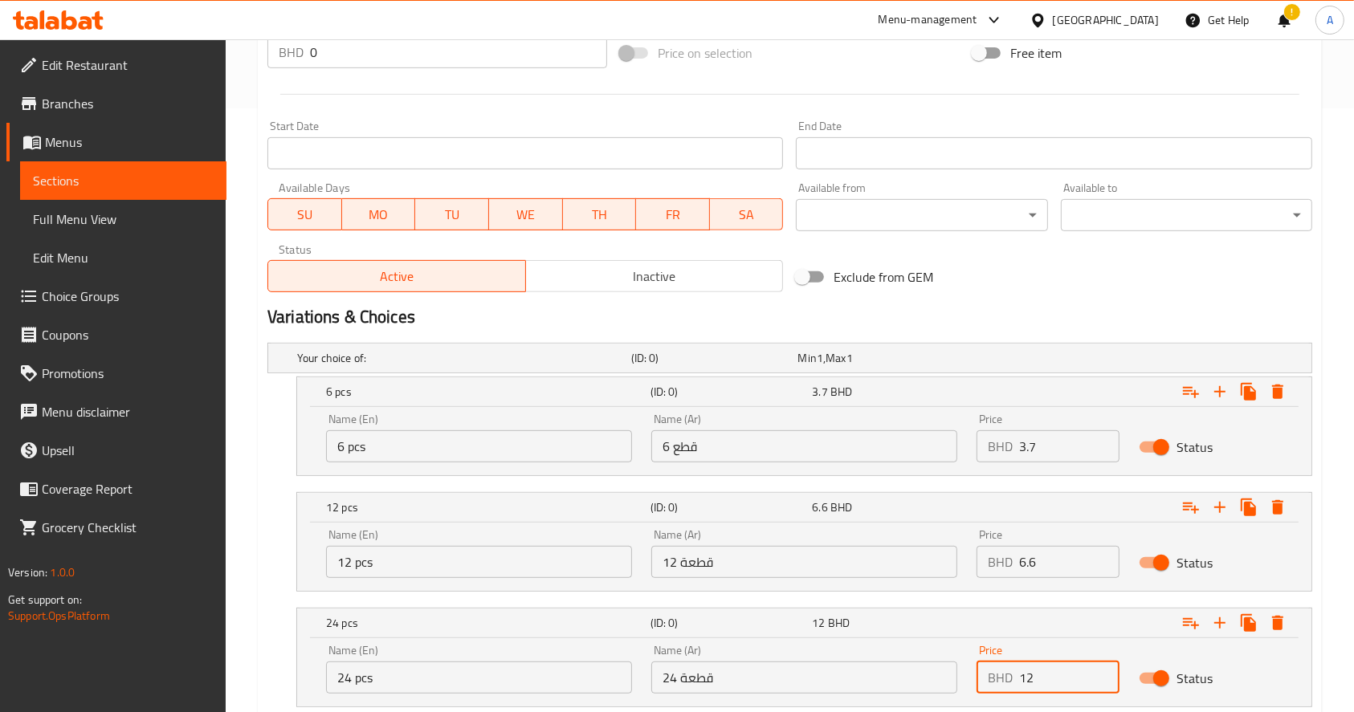
type input "12"
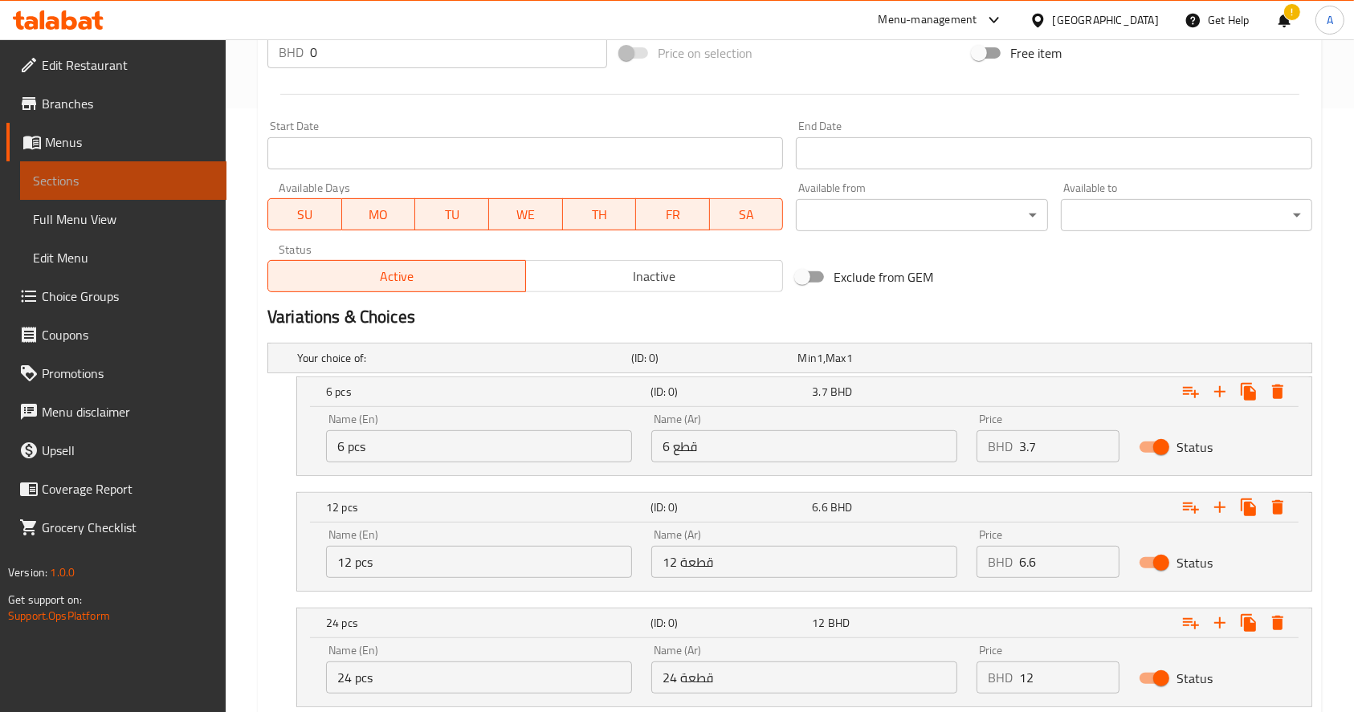
click at [103, 187] on span "Sections" at bounding box center [123, 180] width 181 height 19
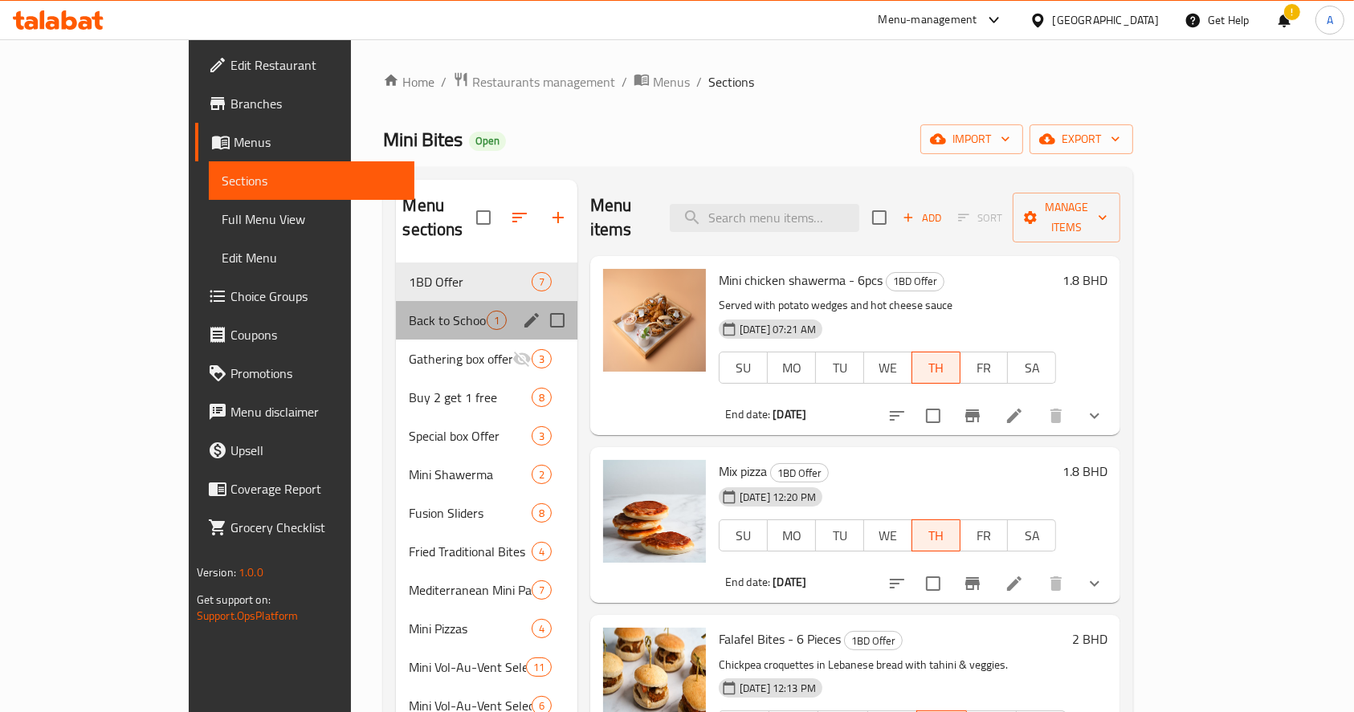
click at [396, 306] on div "Back to School 1" at bounding box center [486, 320] width 181 height 39
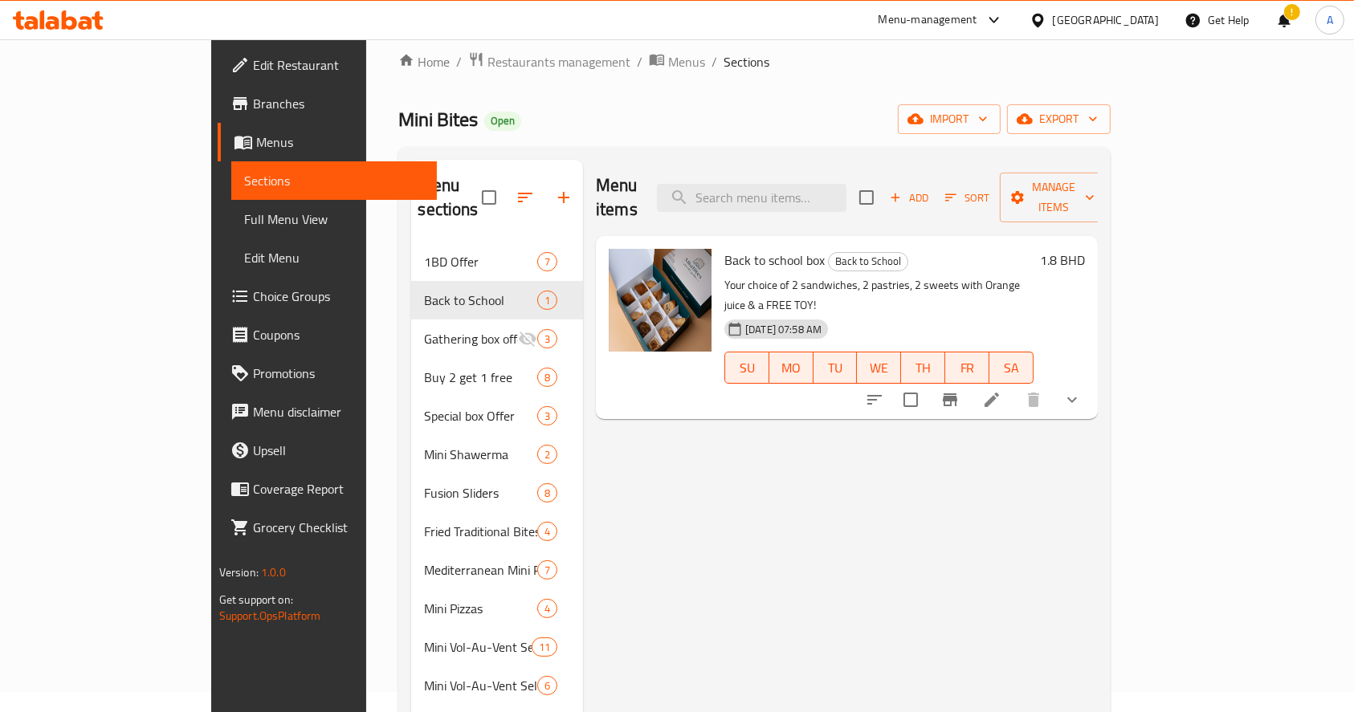
scroll to position [232, 0]
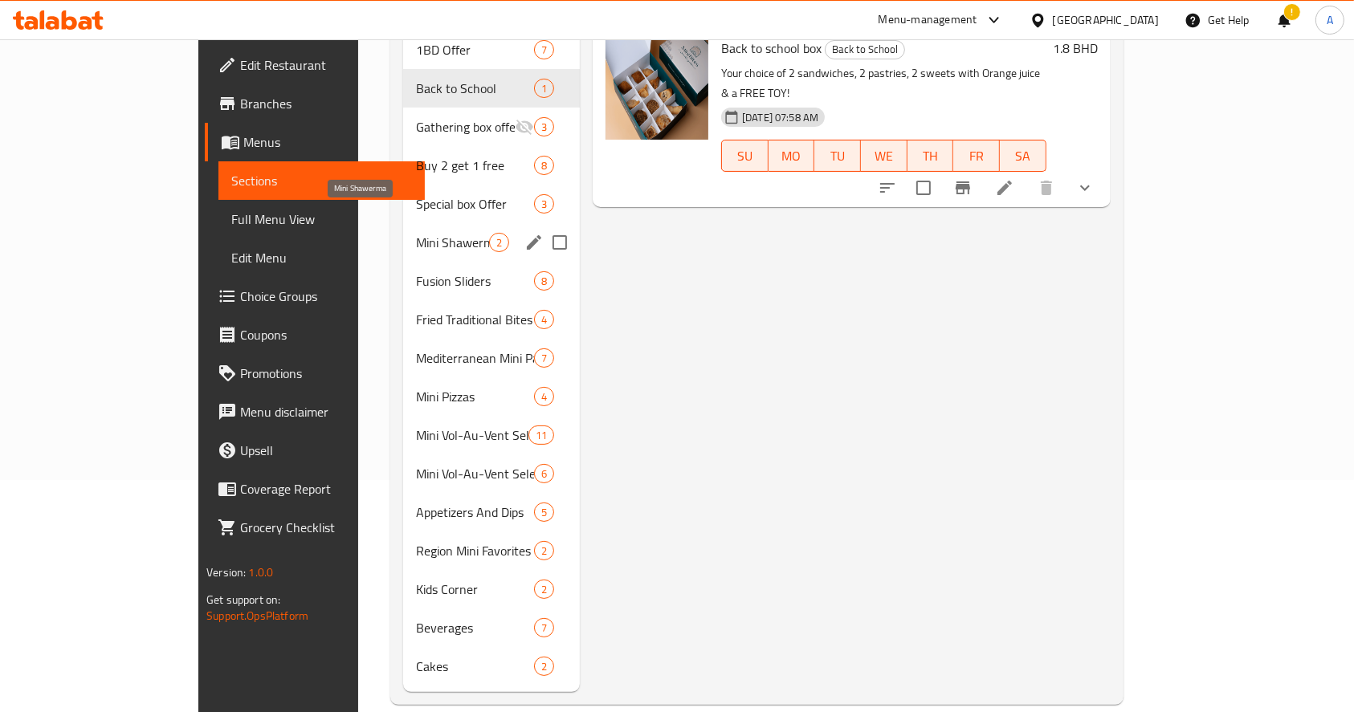
click at [416, 233] on span "Mini Shawerma" at bounding box center [452, 242] width 73 height 19
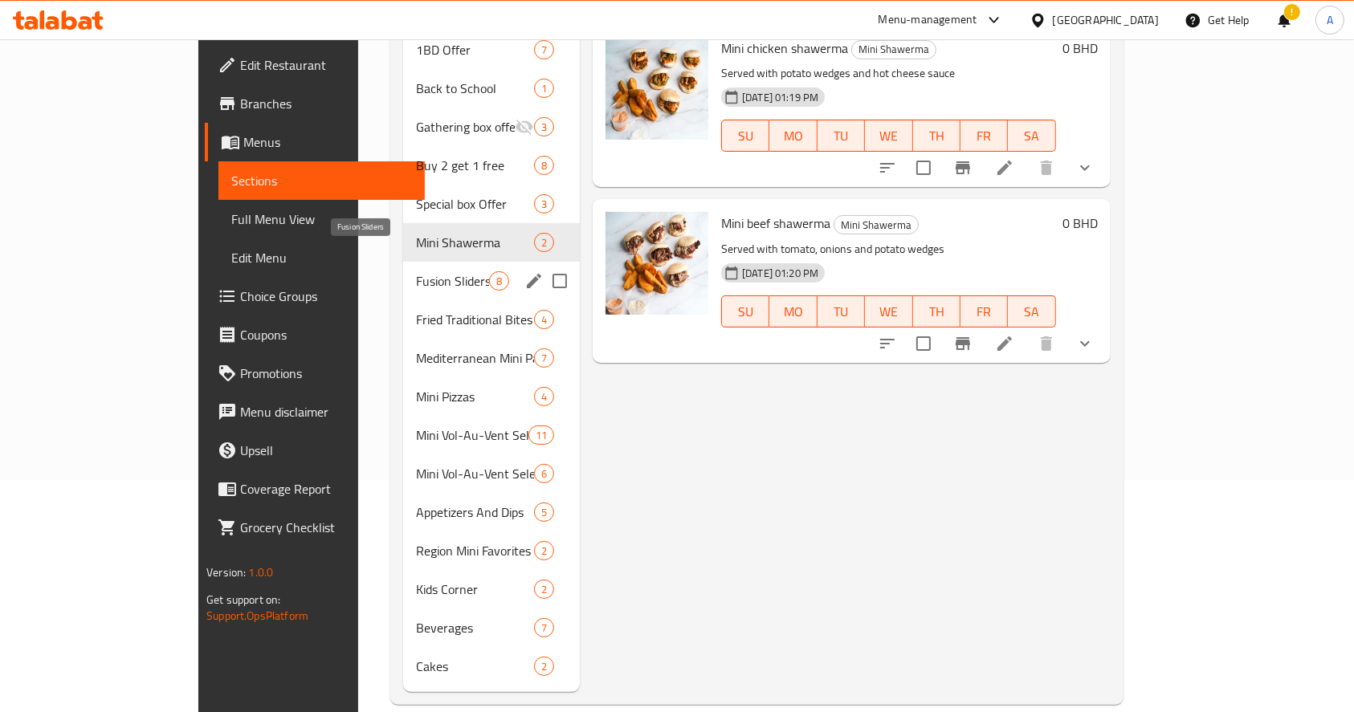
click at [416, 271] on span "Fusion Sliders" at bounding box center [452, 280] width 73 height 19
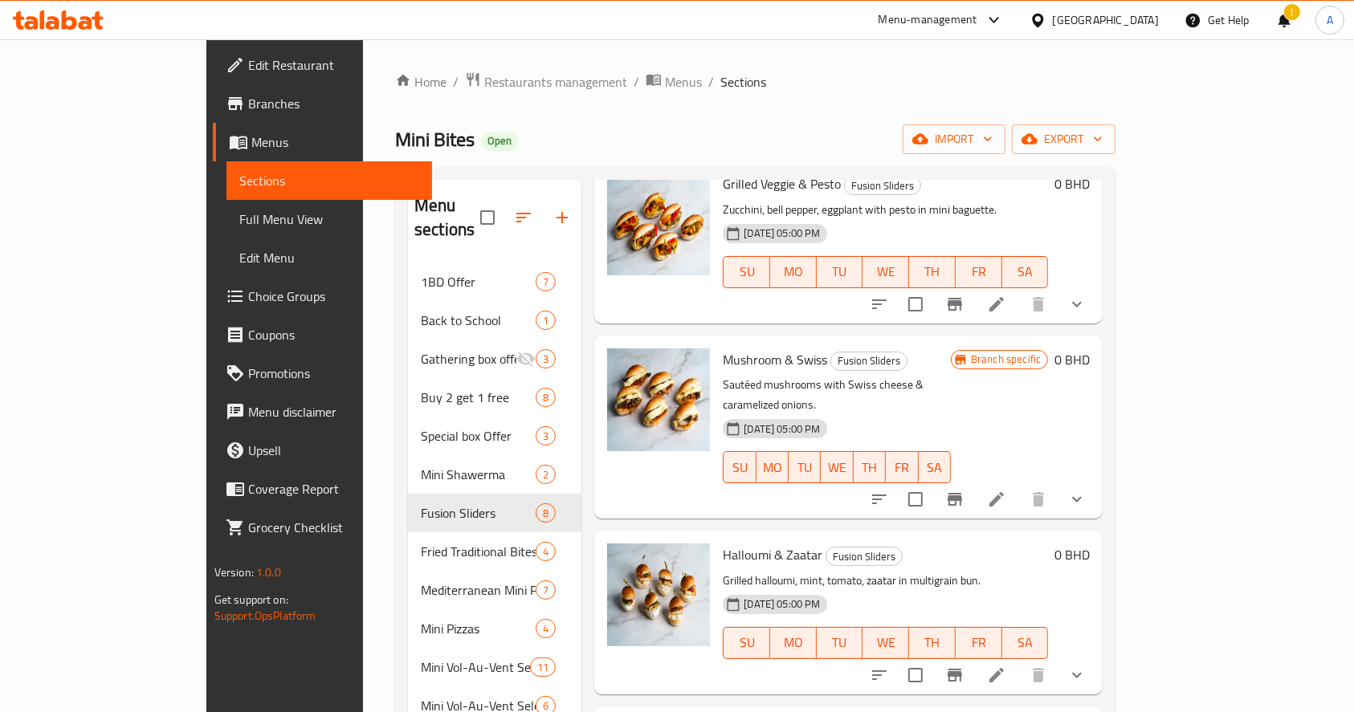
scroll to position [723, 0]
